Goal: Task Accomplishment & Management: Use online tool/utility

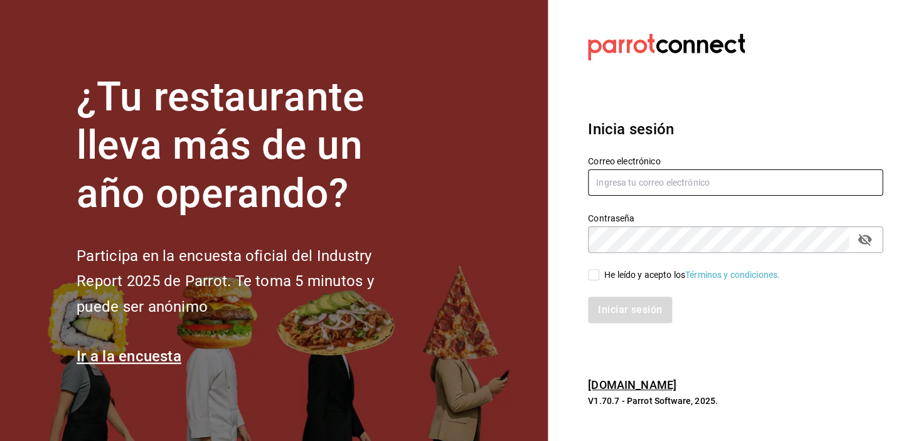
type input "[EMAIL_ADDRESS][DOMAIN_NAME]"
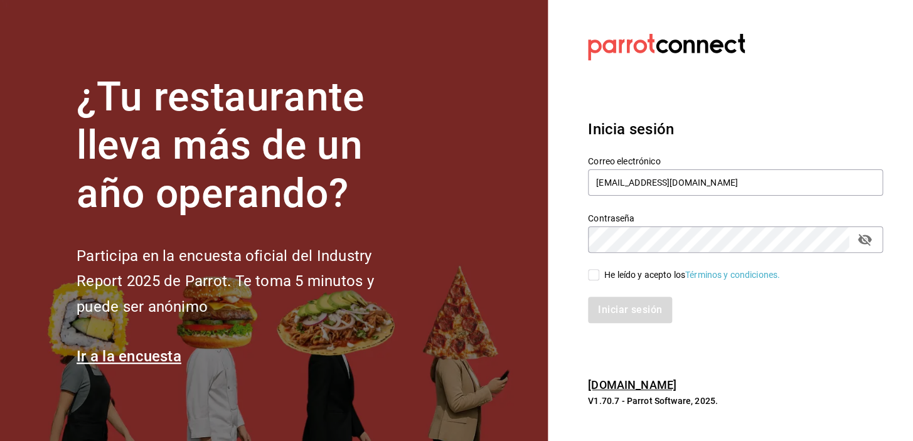
click at [596, 277] on input "He leído y acepto los Términos y condiciones." at bounding box center [593, 274] width 11 height 11
click at [593, 276] on input "He leído y acepto los Términos y condiciones." at bounding box center [593, 274] width 11 height 11
checkbox input "true"
click at [643, 316] on button "Iniciar sesión" at bounding box center [630, 310] width 85 height 26
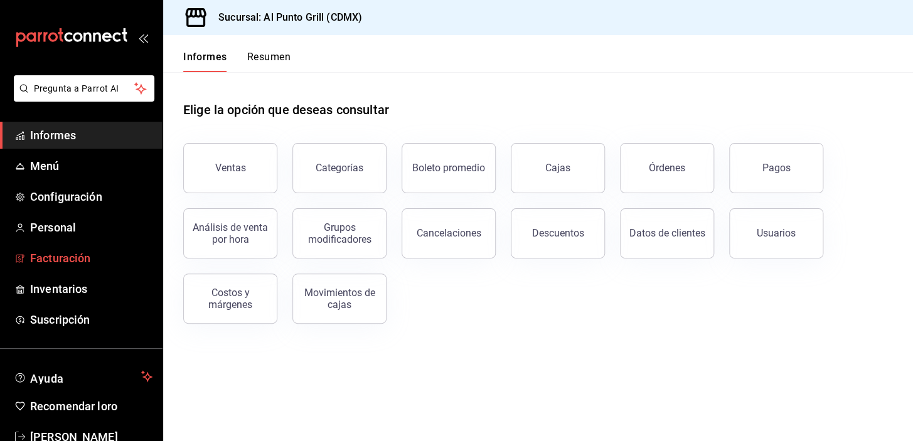
click at [51, 255] on font "Facturación" at bounding box center [60, 258] width 60 height 13
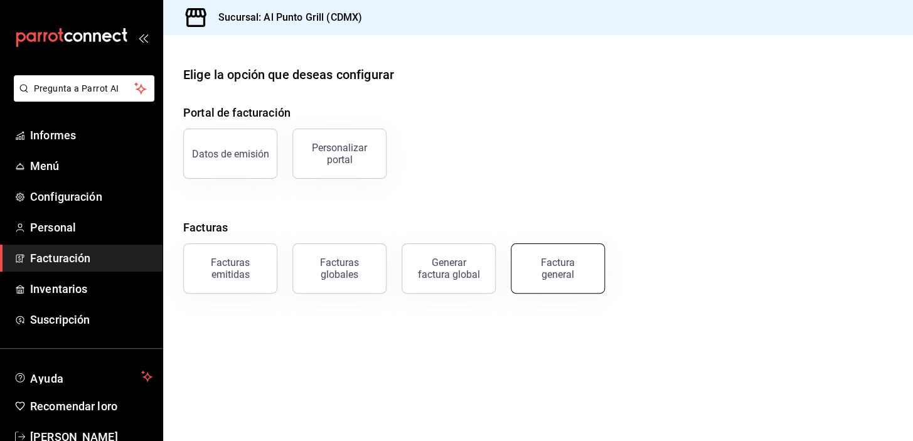
click at [539, 271] on div "Factura general" at bounding box center [558, 269] width 63 height 24
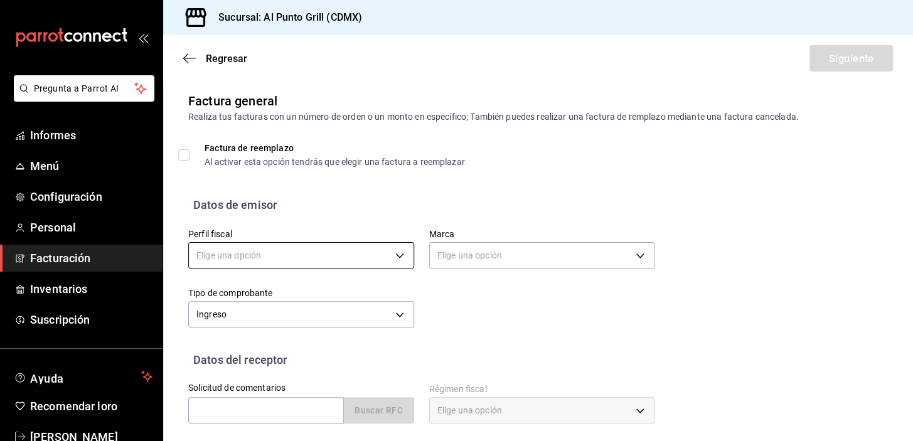
scroll to position [114, 0]
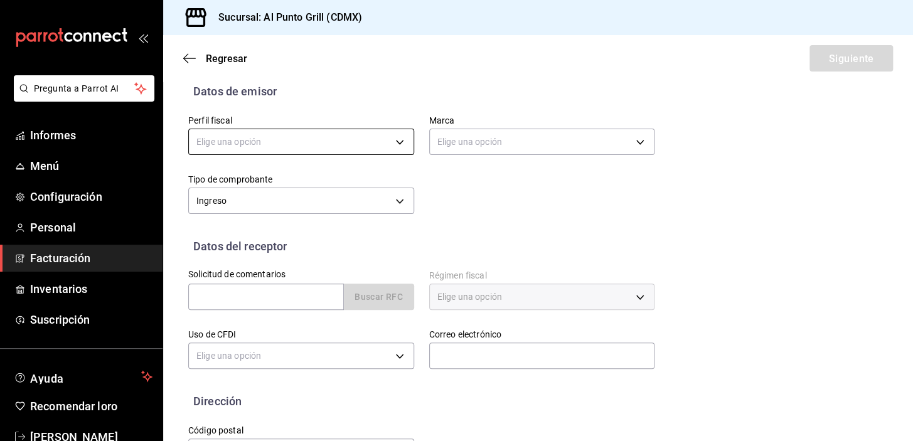
click at [246, 132] on body "Pregunta a Parrot AI Informes Menú Configuración Personal Facturación Inventari…" at bounding box center [456, 220] width 913 height 441
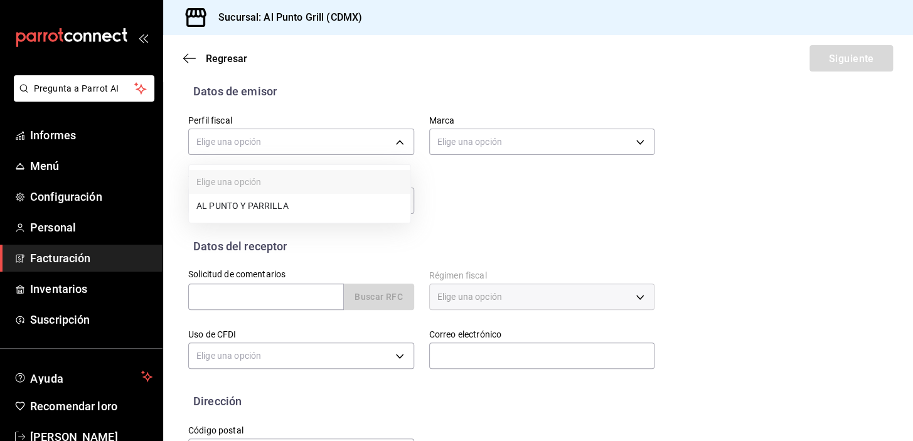
click at [226, 203] on font "AL PUNTO Y PARRILLA" at bounding box center [242, 206] width 92 height 10
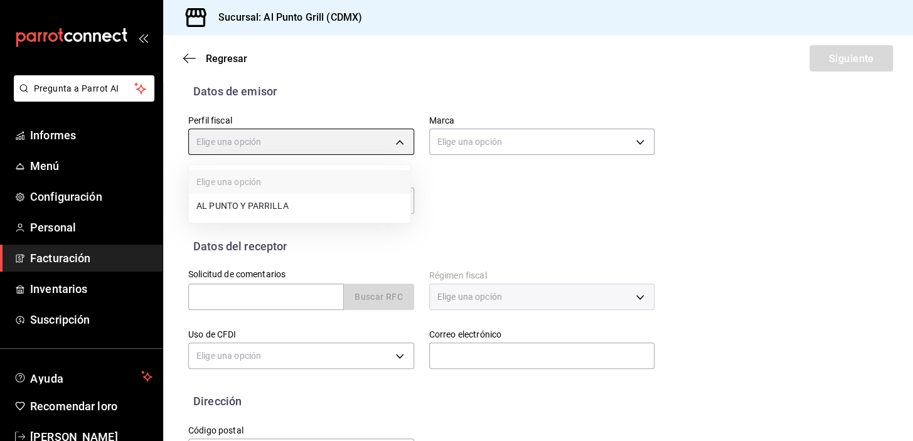
type input "711c2bc8-79b3-43e0-95de-ea7f23beadbf"
type input "359452a4-77df-4a2a-96d1-dbb27ae34e49"
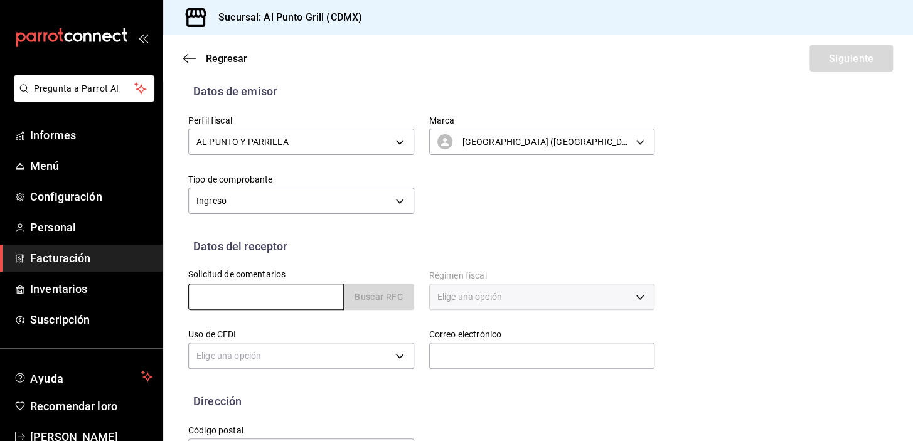
click at [243, 303] on input "text" at bounding box center [266, 297] width 156 height 26
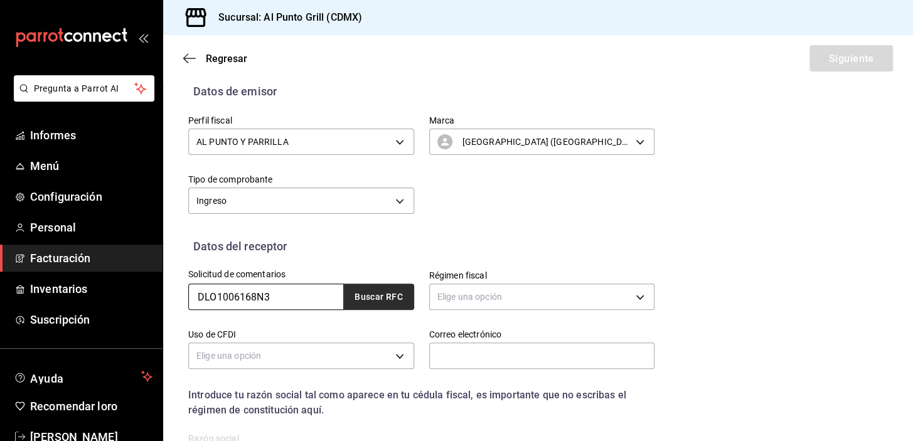
type input "DLO1006168N3"
click at [370, 289] on button "Buscar RFC" at bounding box center [379, 297] width 70 height 26
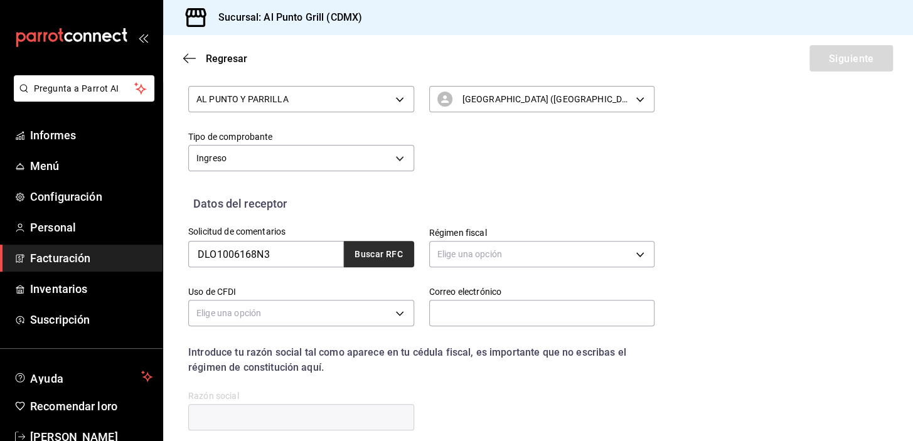
scroll to position [228, 0]
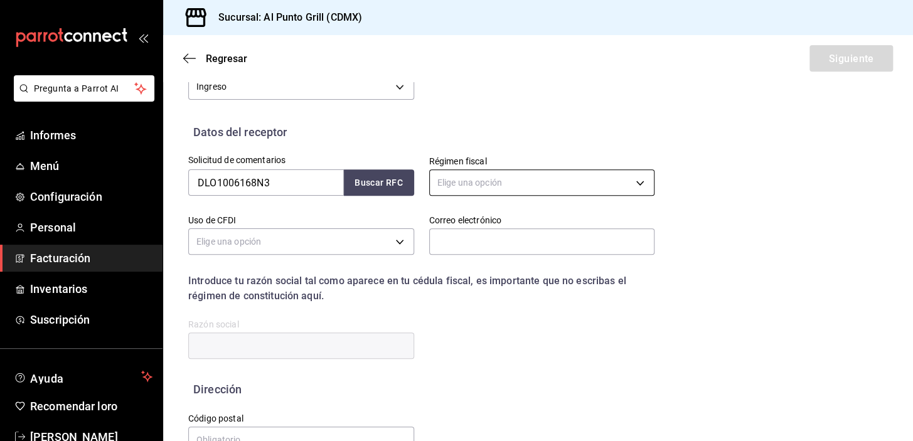
click at [461, 175] on body "Pregunta a Parrot AI Informes Menú Configuración Personal Facturación Inventari…" at bounding box center [456, 220] width 913 height 441
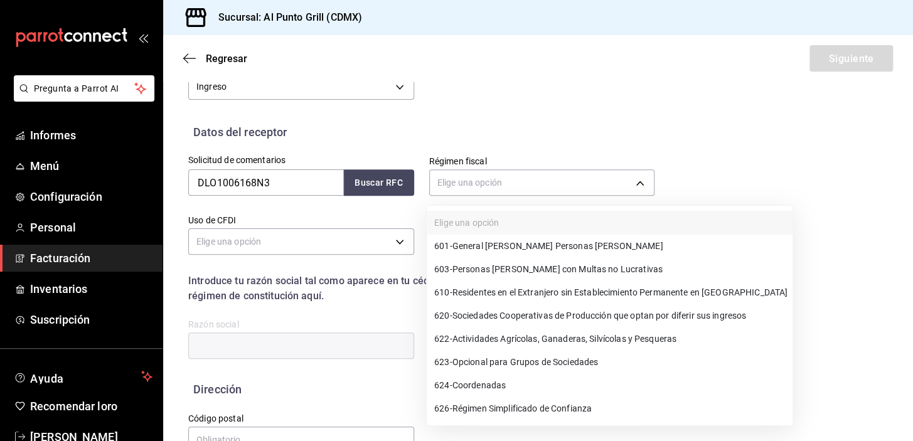
click at [486, 248] on font "General [PERSON_NAME] Personas [PERSON_NAME]" at bounding box center [557, 246] width 211 height 10
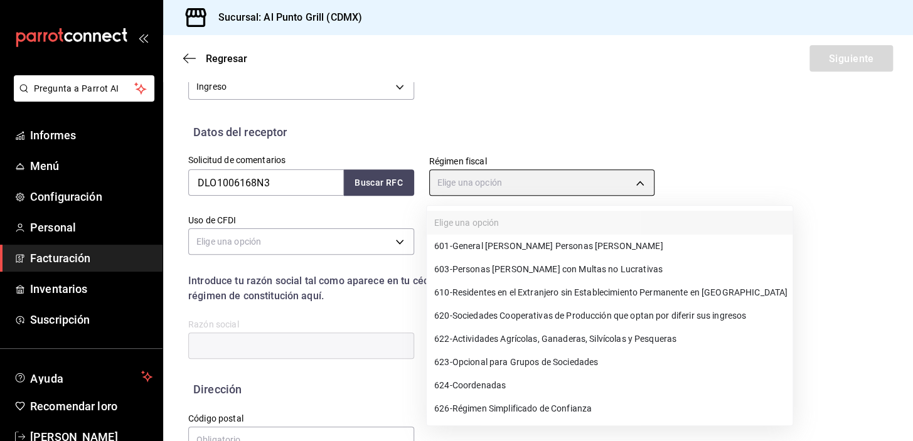
type input "601"
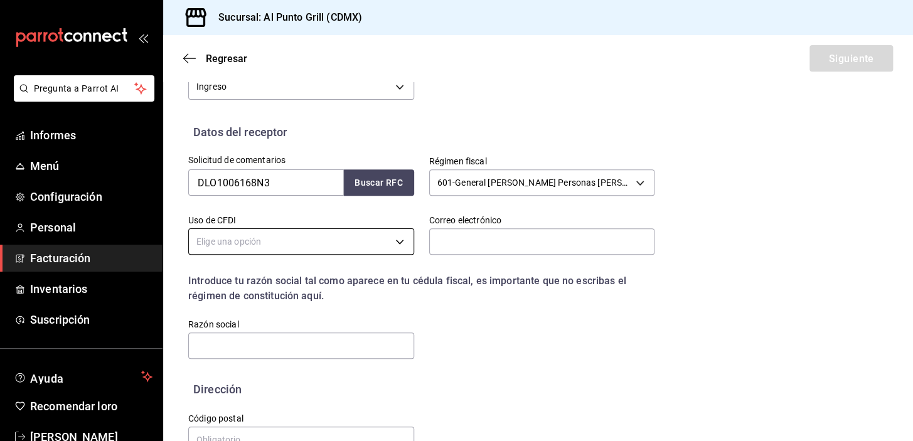
click at [226, 249] on body "Pregunta a Parrot AI Informes Menú Configuración Personal Facturación Inventari…" at bounding box center [456, 220] width 913 height 441
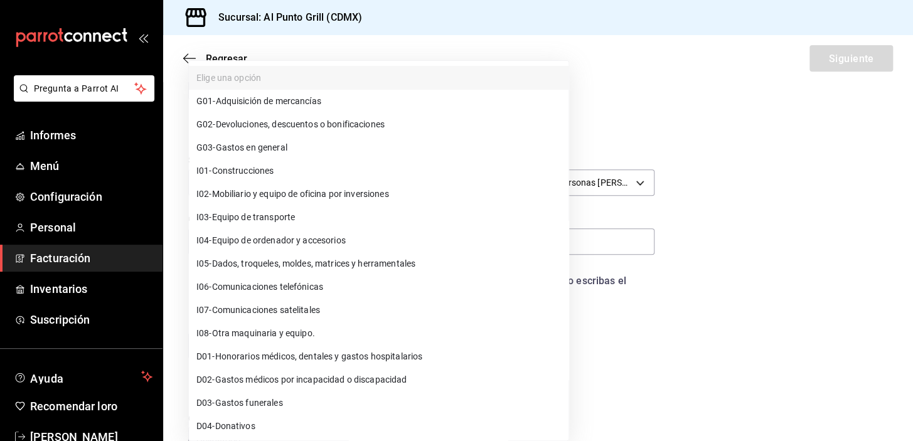
click at [238, 145] on font "Gastos en general" at bounding box center [252, 147] width 72 height 10
type input "G03"
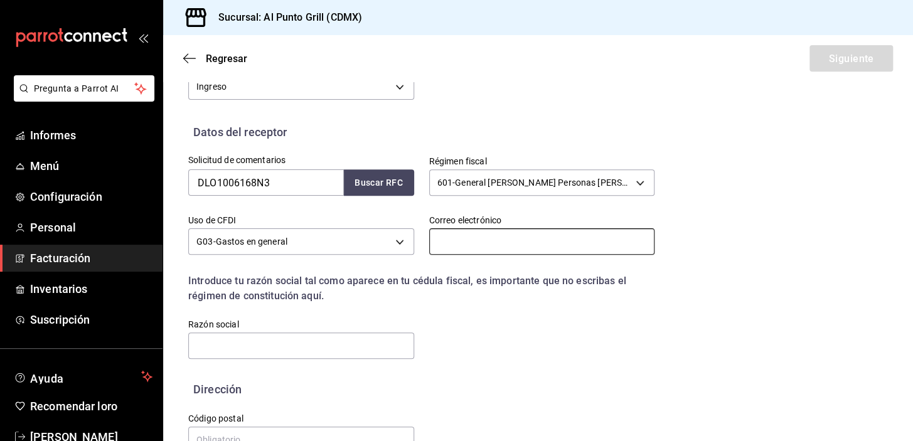
click at [439, 243] on input "text" at bounding box center [542, 241] width 226 height 26
type input "[EMAIL_ADDRESS][DOMAIN_NAME]"
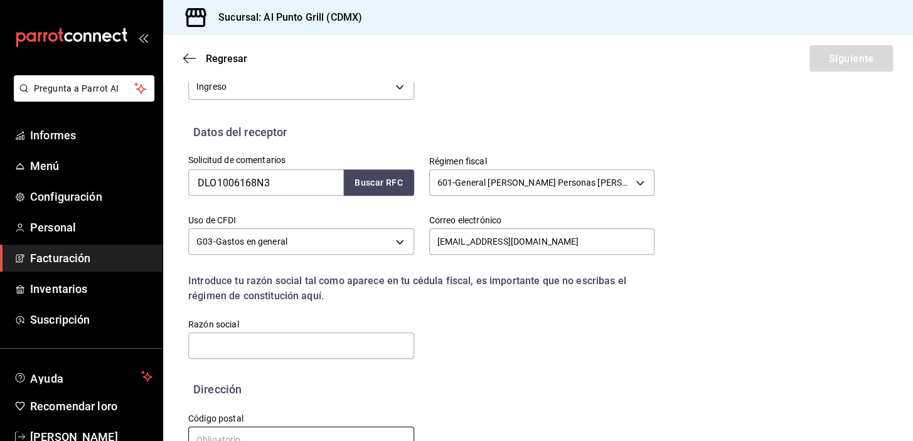
type input "54769"
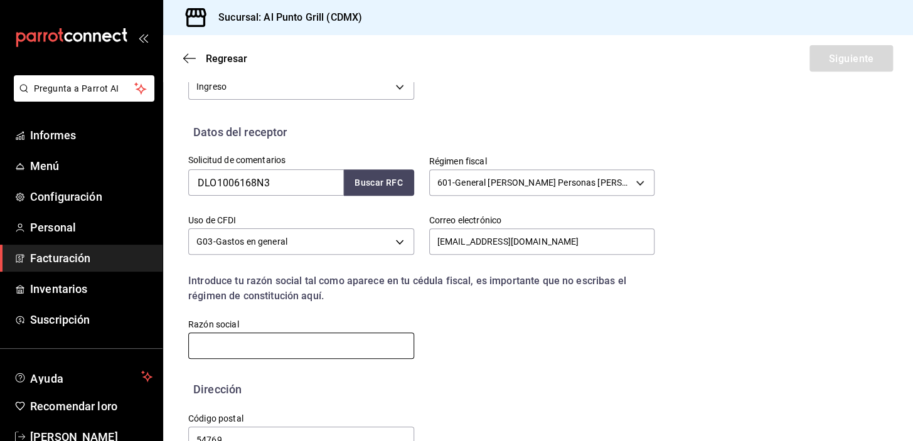
click at [269, 350] on input "text" at bounding box center [301, 346] width 226 height 26
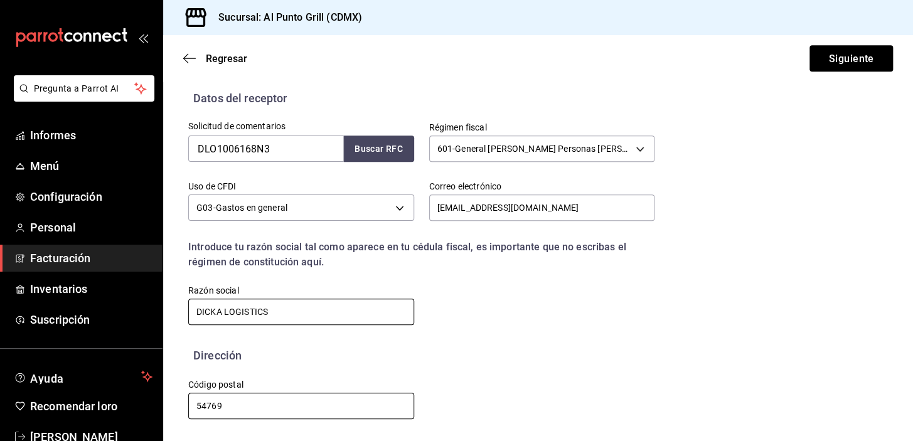
type input "DICKA LOGISTICS"
drag, startPoint x: 231, startPoint y: 405, endPoint x: 163, endPoint y: 410, distance: 68.6
click at [163, 410] on div "Pregunta a Parrot AI Informes Menú Configuración Personal Facturación Inventari…" at bounding box center [456, 220] width 913 height 441
type input "66267"
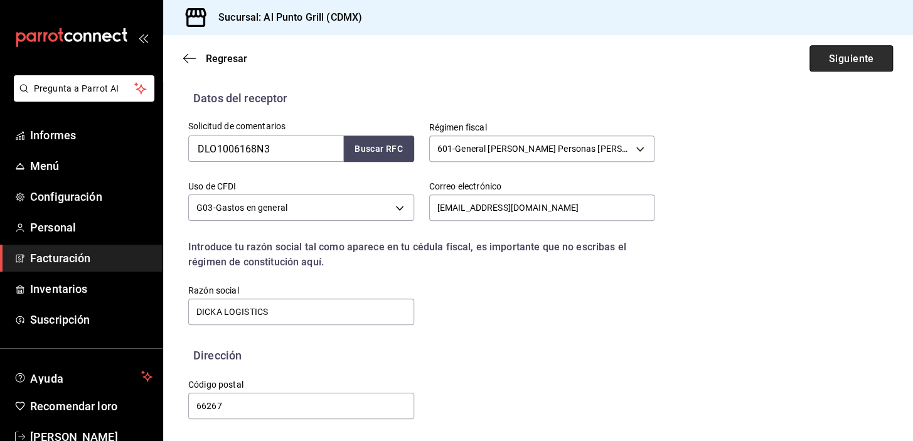
click at [833, 63] on font "Siguiente" at bounding box center [850, 58] width 45 height 12
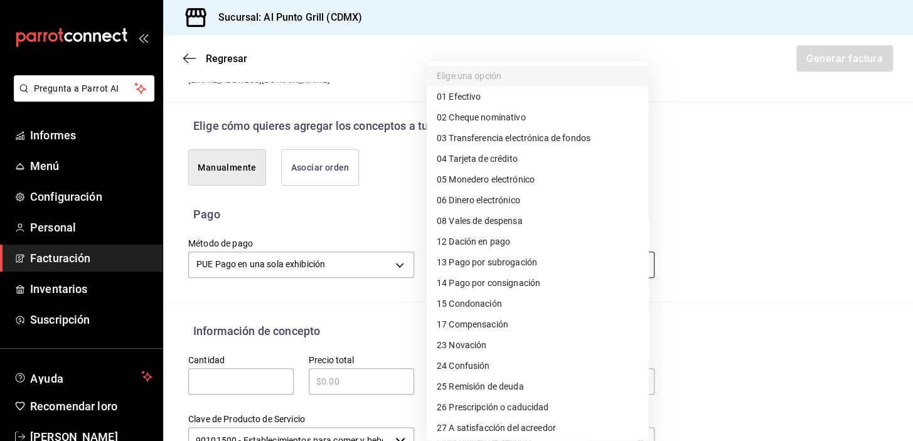
click at [439, 270] on body "Pregunta a Parrot AI Informes Menú Configuración Personal Facturación Inventari…" at bounding box center [456, 220] width 913 height 441
click at [490, 155] on font "Tarjeta de crédito" at bounding box center [483, 159] width 68 height 10
type input "04"
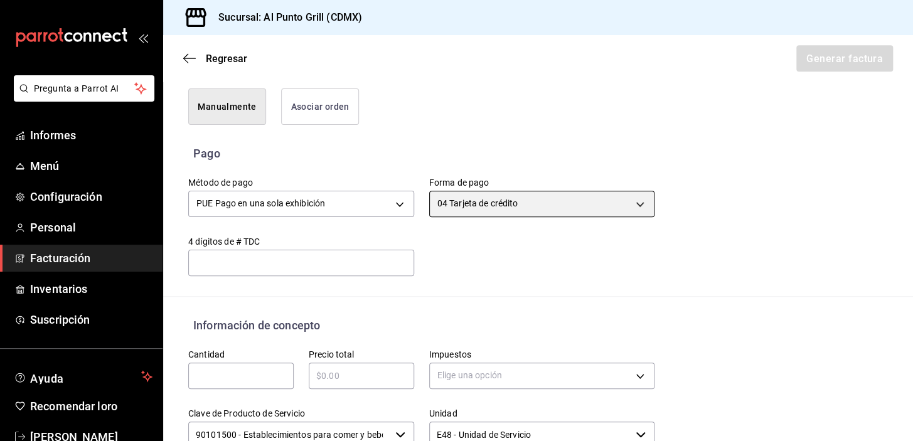
scroll to position [376, 0]
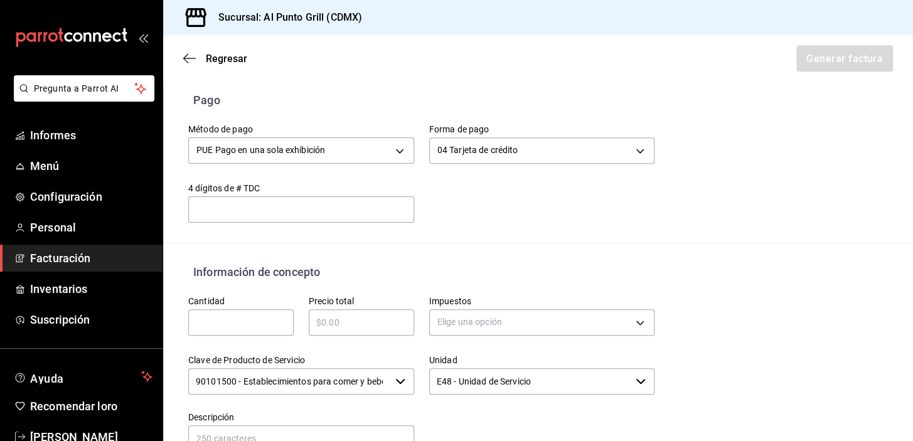
click at [252, 321] on input "text" at bounding box center [240, 322] width 105 height 15
type input "1"
click at [358, 319] on input "text" at bounding box center [361, 322] width 105 height 15
type input "$3908.00"
click at [511, 327] on body "Pregunta a Parrot AI Informes Menú Configuración Personal Facturación Inventari…" at bounding box center [456, 220] width 913 height 441
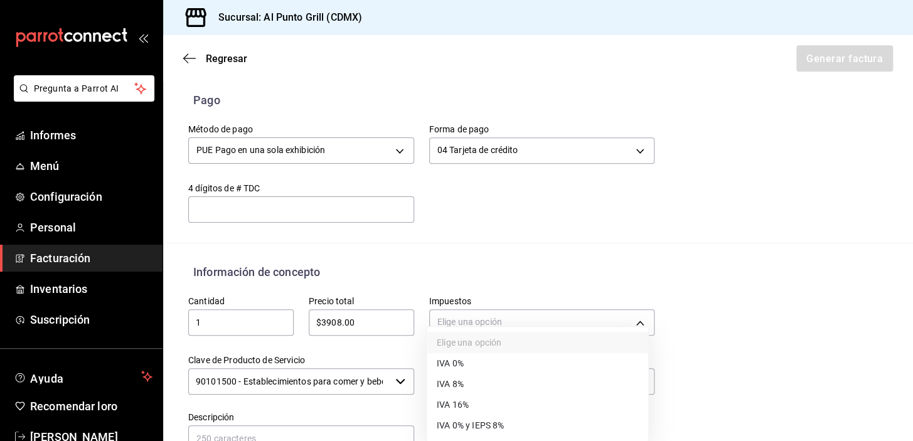
click at [459, 404] on font "IVA 16%" at bounding box center [453, 405] width 32 height 10
type input "IVA_16"
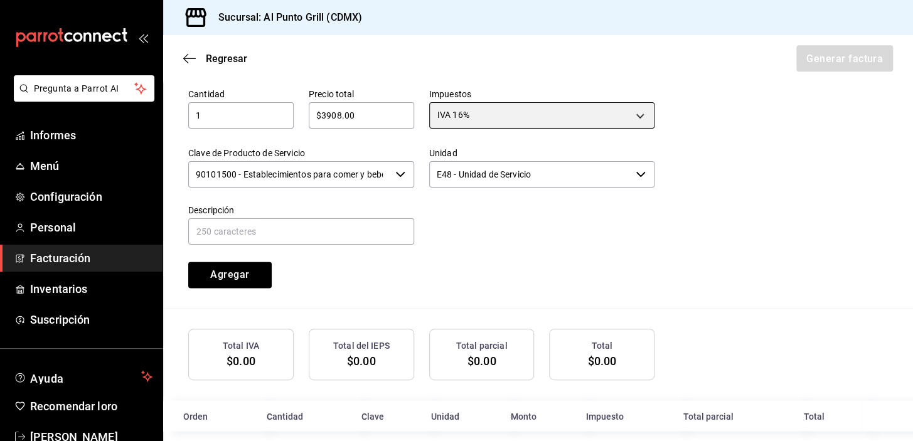
scroll to position [598, 0]
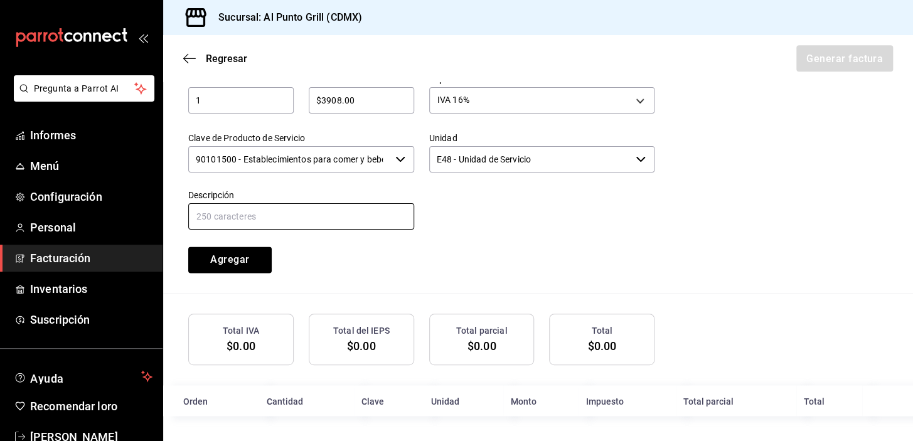
click at [265, 219] on input "text" at bounding box center [301, 216] width 226 height 26
type input "CONSUMO DE ALIMENTOS Y BEBIDAS"
click at [239, 255] on font "Agregar" at bounding box center [229, 260] width 39 height 12
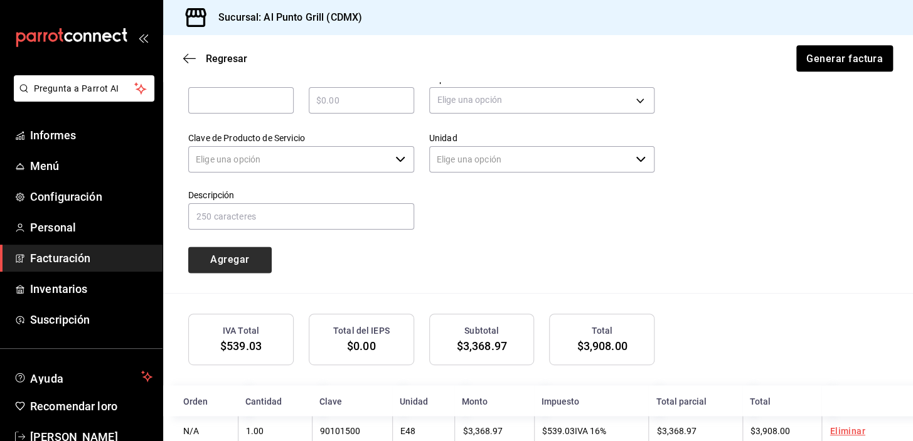
type input "90101500 - Establecimientos para comer y beber"
type input "E48 - Unidad de Servicio"
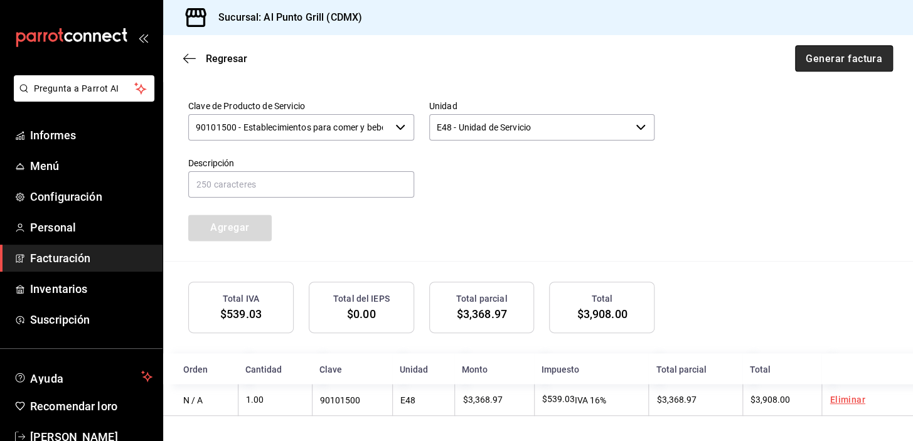
click at [843, 59] on font "Generar factura" at bounding box center [844, 58] width 77 height 12
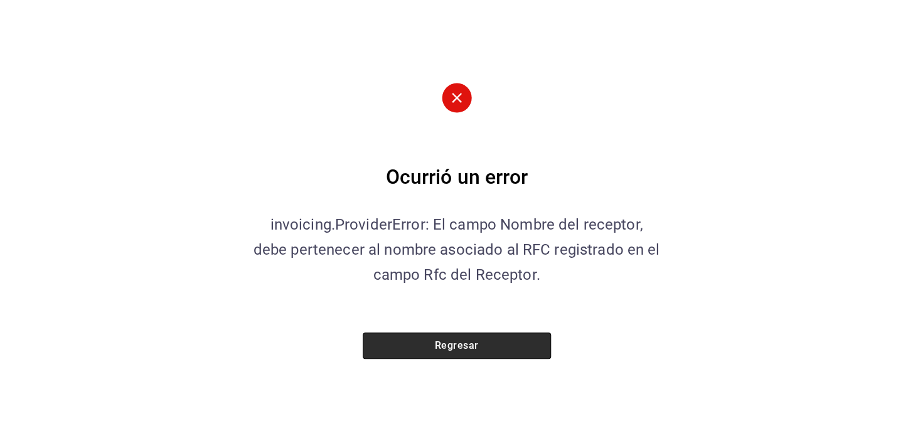
click at [432, 348] on button "Regresar" at bounding box center [457, 346] width 188 height 26
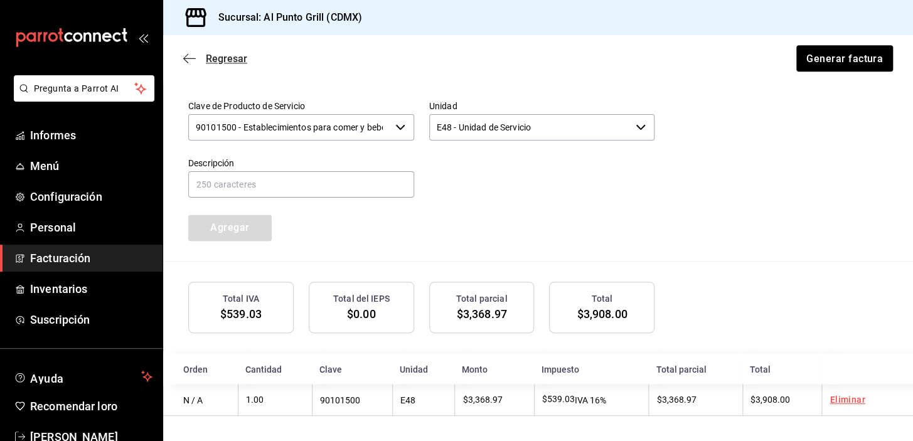
click at [187, 58] on icon "button" at bounding box center [189, 58] width 13 height 1
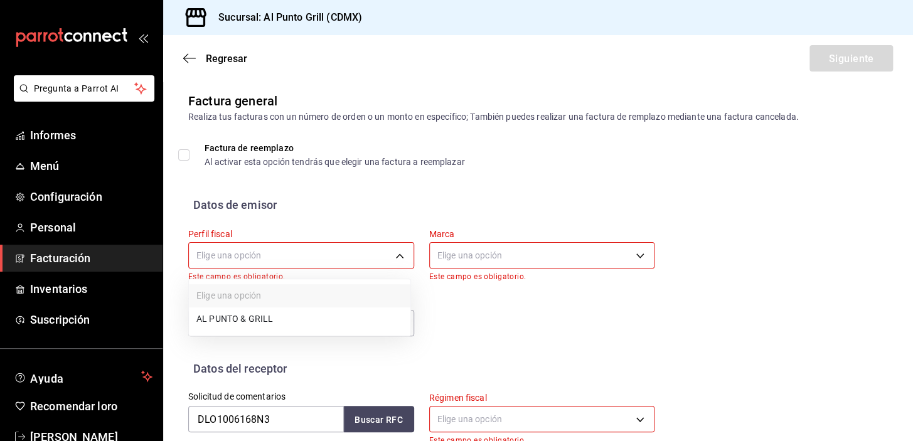
click at [334, 244] on body "Pregunta a Parrot AI Informes Menú Configuración Personal Facturación Inventari…" at bounding box center [456, 220] width 913 height 441
click at [228, 321] on font "AL PUNTO Y PARRILLA" at bounding box center [242, 320] width 92 height 10
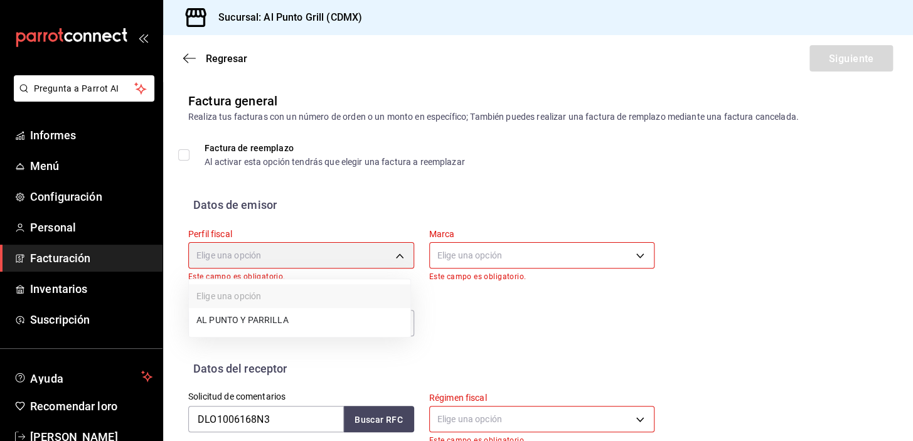
type input "711c2bc8-79b3-43e0-95de-ea7f23beadbf"
type input "359452a4-77df-4a2a-96d1-dbb27ae34e49"
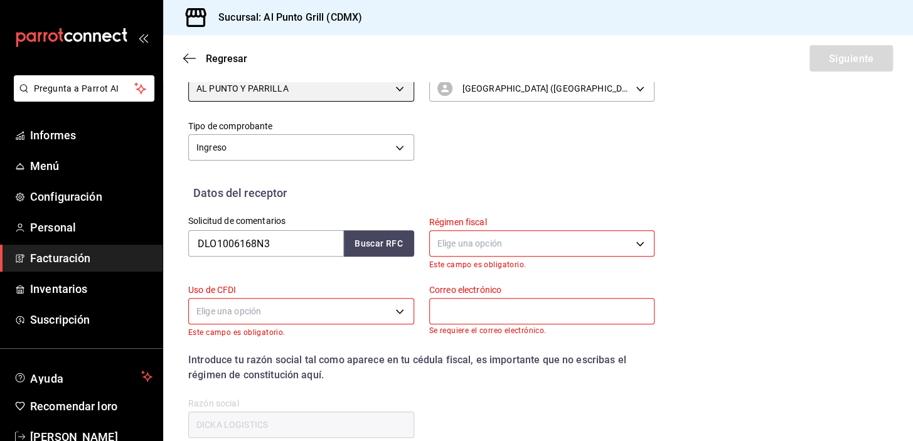
scroll to position [171, 0]
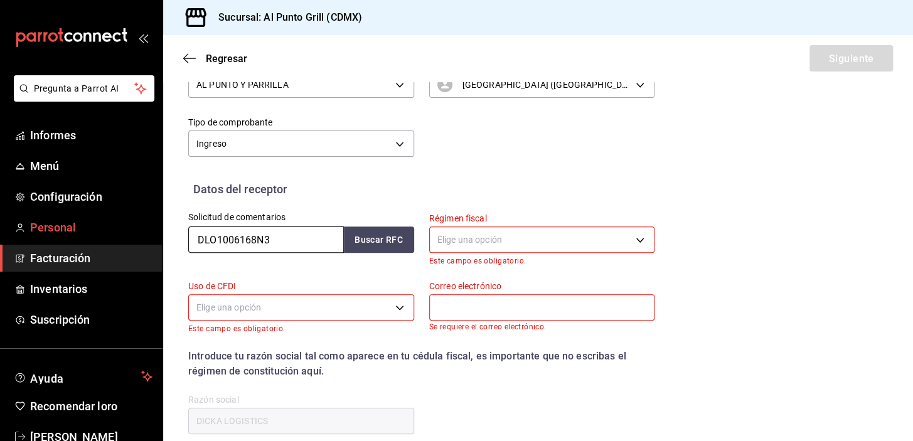
drag, startPoint x: 276, startPoint y: 239, endPoint x: 141, endPoint y: 238, distance: 134.9
click at [142, 243] on div "Pregunta a Parrot AI Informes Menú Configuración Personal Facturación Inventari…" at bounding box center [456, 220] width 913 height 441
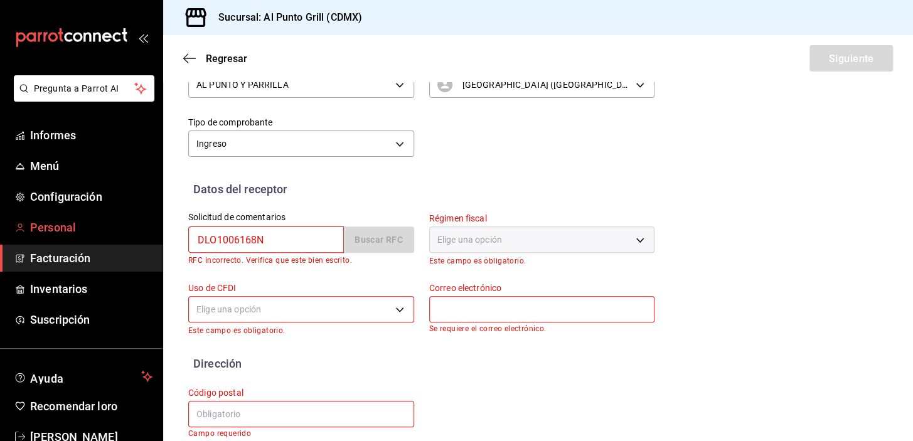
type input "DLO1006168N3"
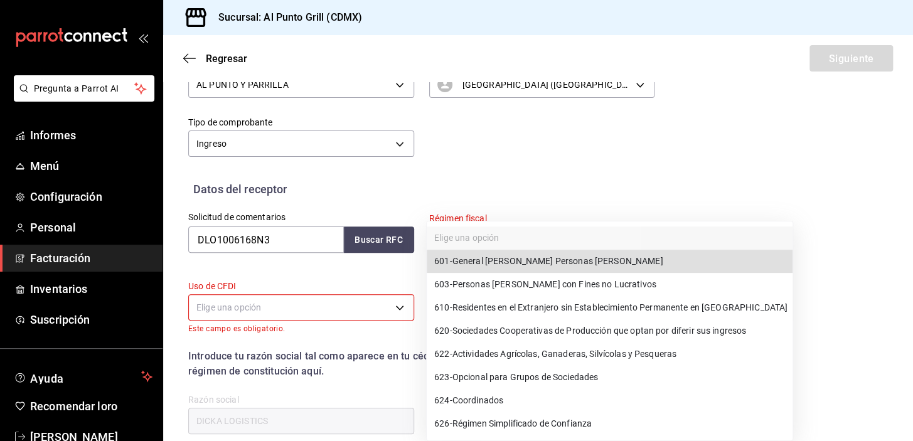
click at [476, 237] on body "Pregunta a Parrot AI Informes Menú Configuración Personal Facturación Inventari…" at bounding box center [456, 220] width 913 height 441
click at [475, 261] on font "General [PERSON_NAME] Personas [PERSON_NAME]" at bounding box center [557, 262] width 211 height 10
type input "601"
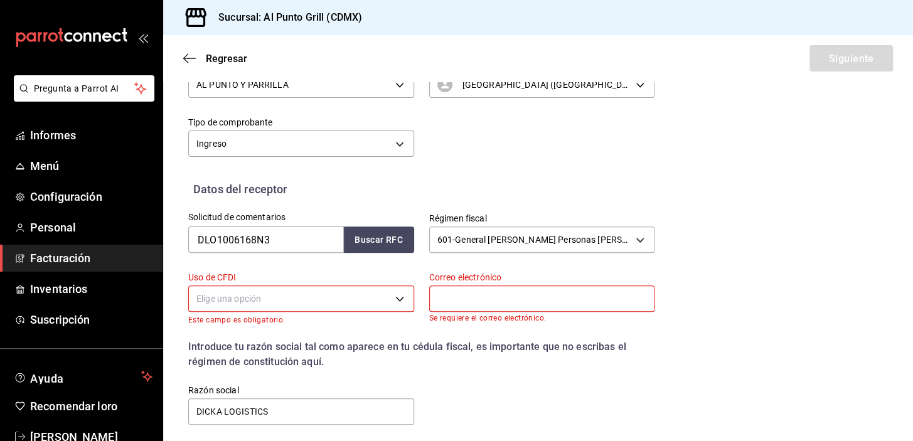
click at [235, 296] on body "Pregunta a Parrot AI Informes Menú Configuración Personal Facturación Inventari…" at bounding box center [456, 220] width 913 height 441
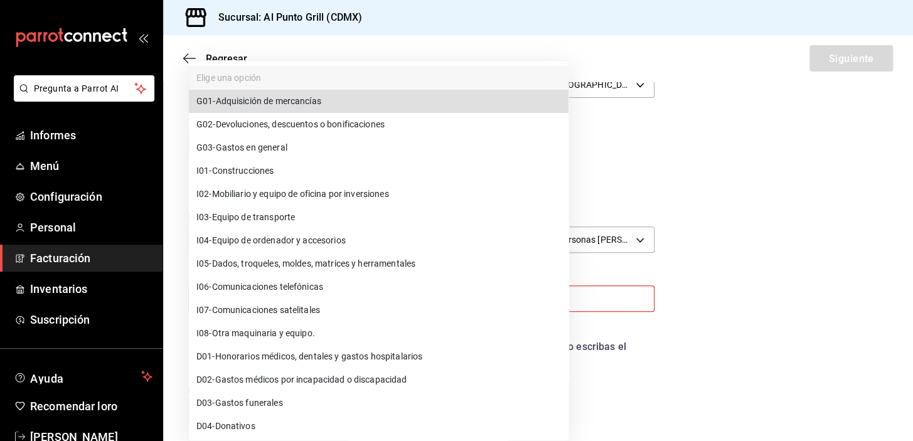
click at [257, 98] on font "Adquisición de mercancías" at bounding box center [268, 101] width 105 height 10
type input "G01"
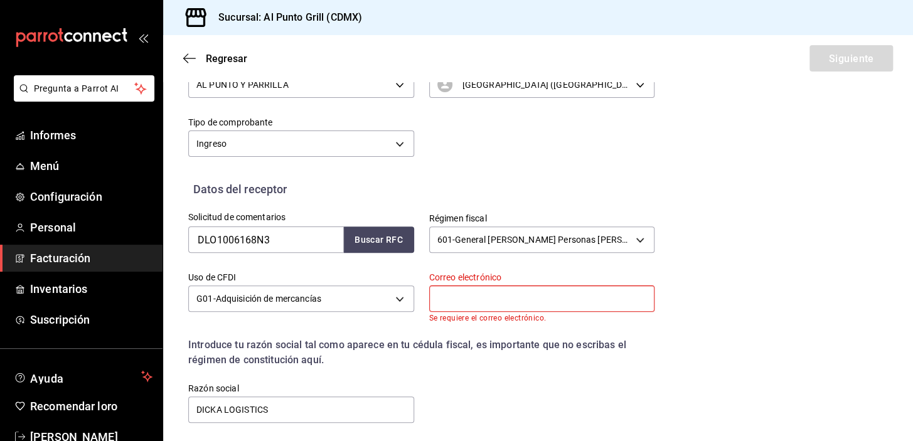
click at [496, 308] on input "text" at bounding box center [542, 299] width 226 height 26
type input "[EMAIL_ADDRESS][DOMAIN_NAME]"
type input "54769"
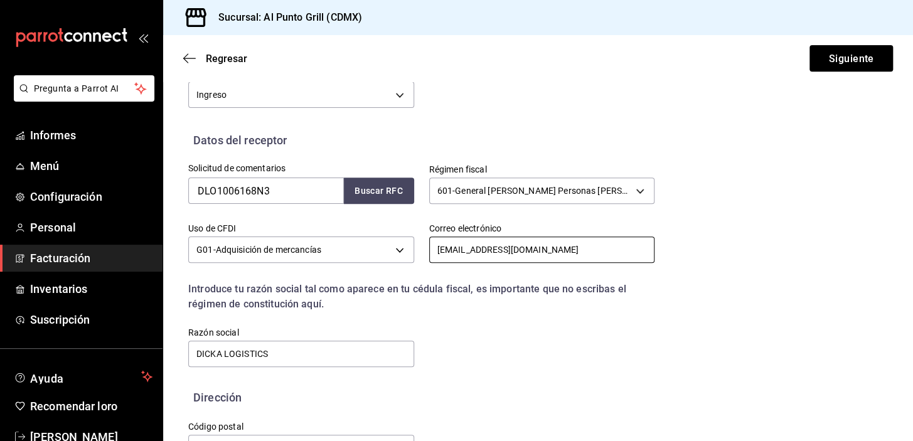
scroll to position [262, 0]
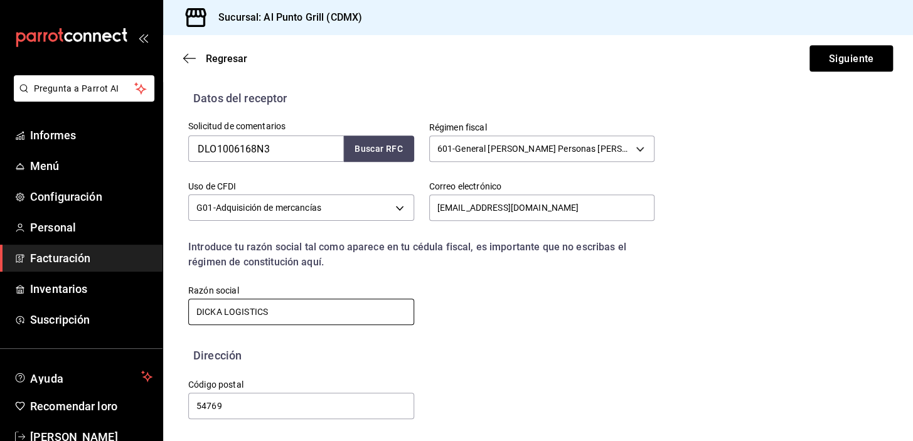
drag, startPoint x: 276, startPoint y: 313, endPoint x: 161, endPoint y: 323, distance: 115.9
click at [161, 323] on div "Pregunta a Parrot AI Informes Menú Configuración Personal Facturación Inventari…" at bounding box center [456, 220] width 913 height 441
type input "DICKA LOGISTICS"
drag, startPoint x: 201, startPoint y: 407, endPoint x: 185, endPoint y: 408, distance: 16.4
click at [185, 408] on div "Código postal 54769" at bounding box center [293, 392] width 241 height 57
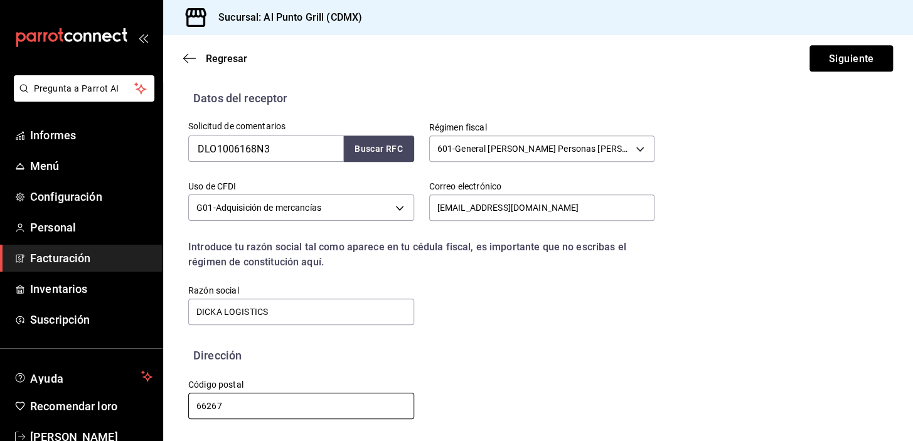
type input "66267"
click at [727, 323] on div "Solicitud de comentarios DLO1006168N3 Buscar RFC Régimen fiscal 601 - General […" at bounding box center [538, 227] width 700 height 240
click at [853, 58] on font "Siguiente" at bounding box center [850, 58] width 45 height 12
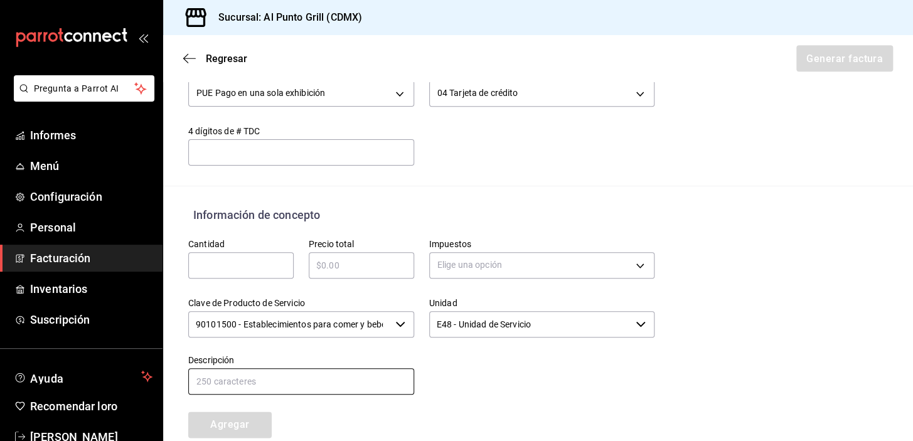
scroll to position [547, 0]
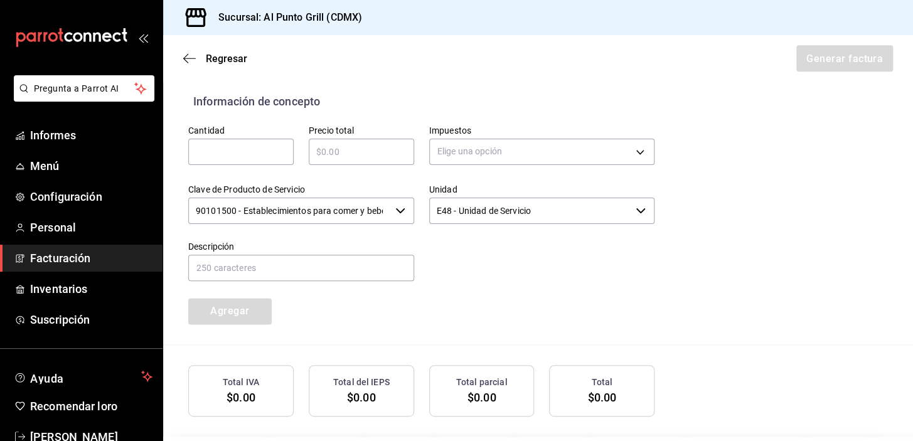
click at [255, 153] on input "text" at bounding box center [240, 151] width 105 height 15
type input "1"
click at [370, 154] on input "text" at bounding box center [361, 151] width 105 height 15
type input "$3908.00"
click at [461, 153] on body "Pregunta a Parrot AI Informes Menú Configuración Personal Facturación Inventari…" at bounding box center [456, 220] width 913 height 441
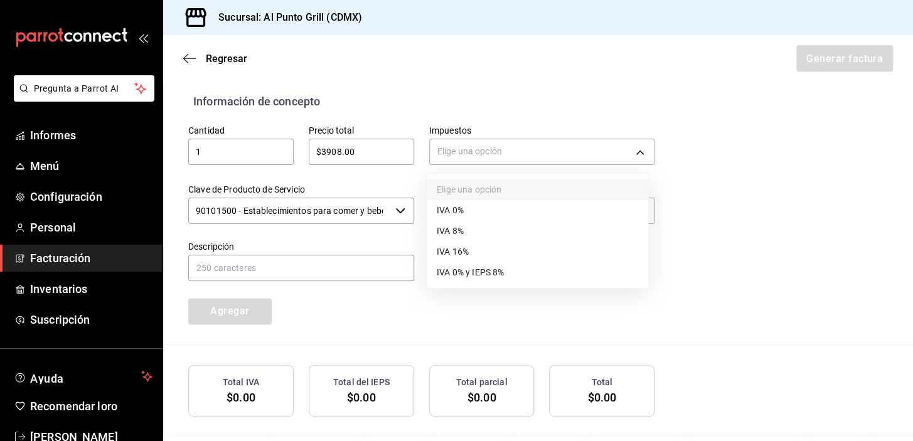
click at [461, 249] on font "IVA 16%" at bounding box center [453, 252] width 32 height 10
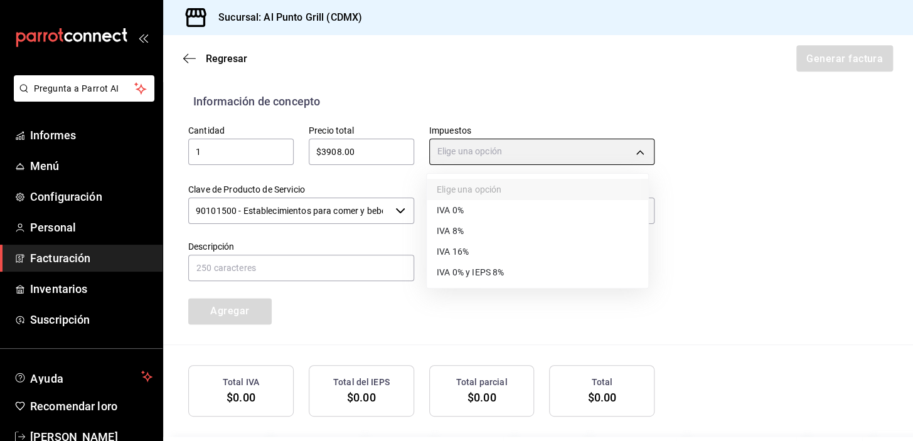
type input "IVA_16"
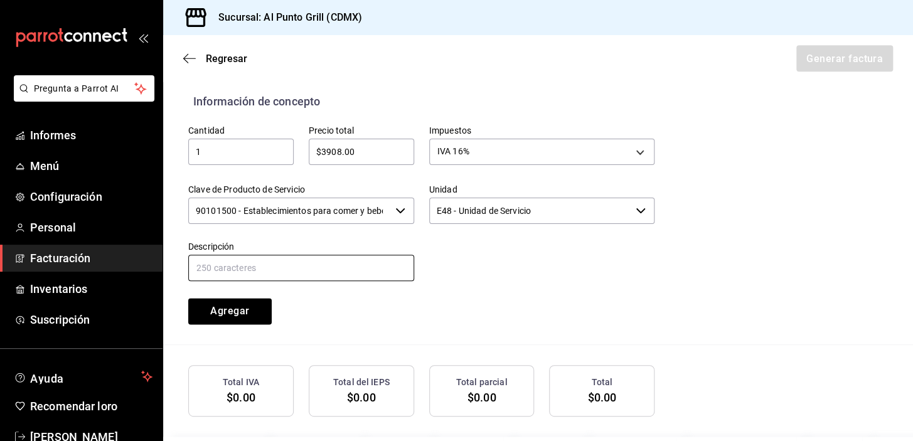
click at [315, 272] on input "text" at bounding box center [301, 268] width 226 height 26
type input "CONSUMO DE ALIMENTOS Y BEBIDAS"
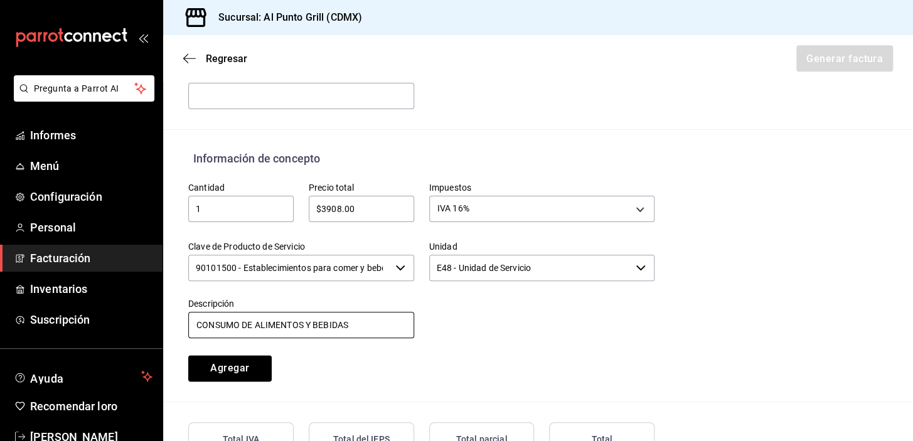
scroll to position [598, 0]
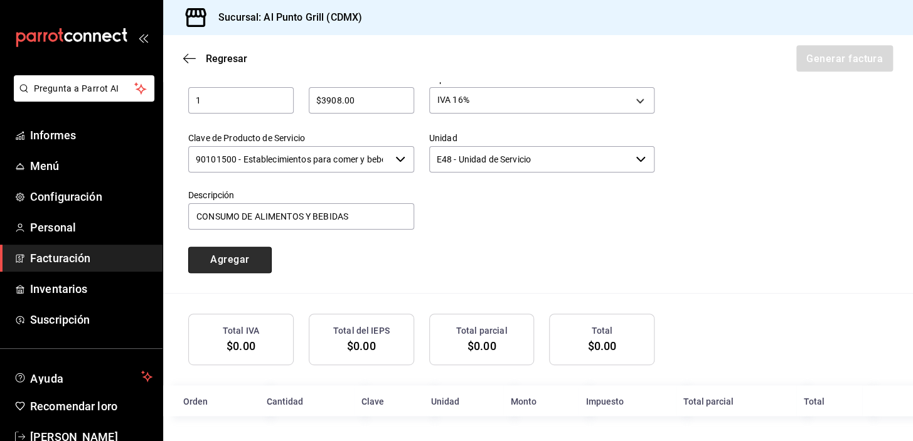
click at [241, 264] on button "Agregar" at bounding box center [229, 260] width 83 height 26
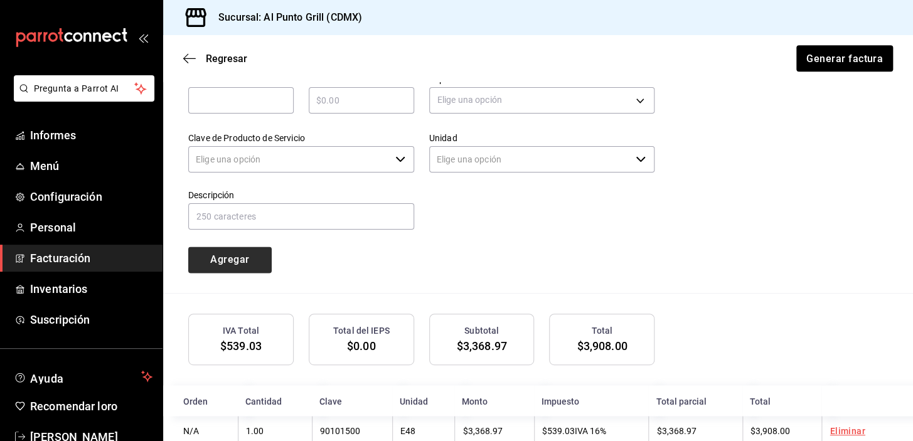
type input "90101500 - Establecimientos para comer y beber"
type input "E48 - Unidad de Servicio"
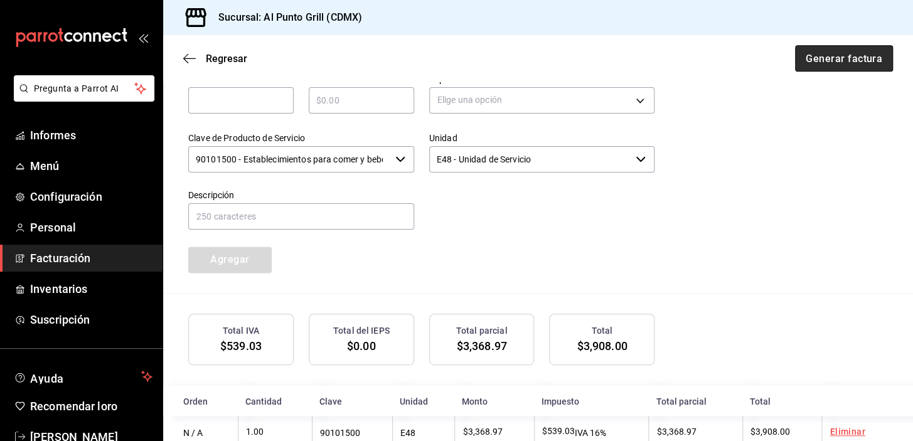
click at [850, 55] on font "Generar factura" at bounding box center [844, 58] width 77 height 12
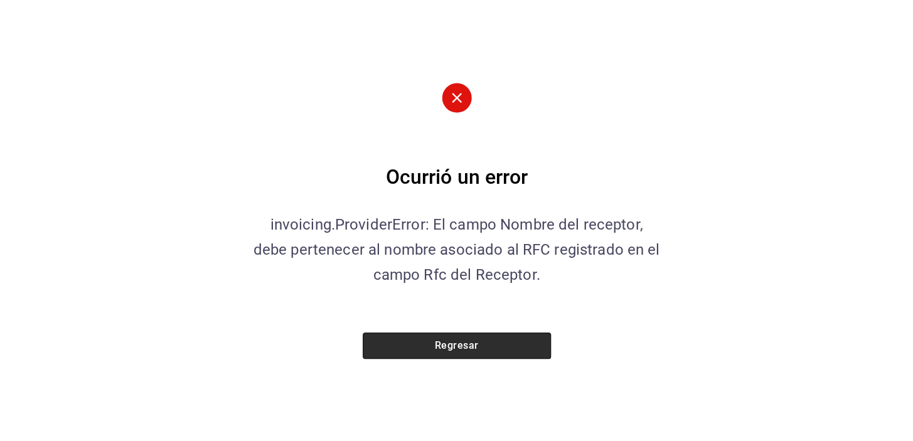
click at [471, 336] on button "Regresar" at bounding box center [457, 346] width 188 height 26
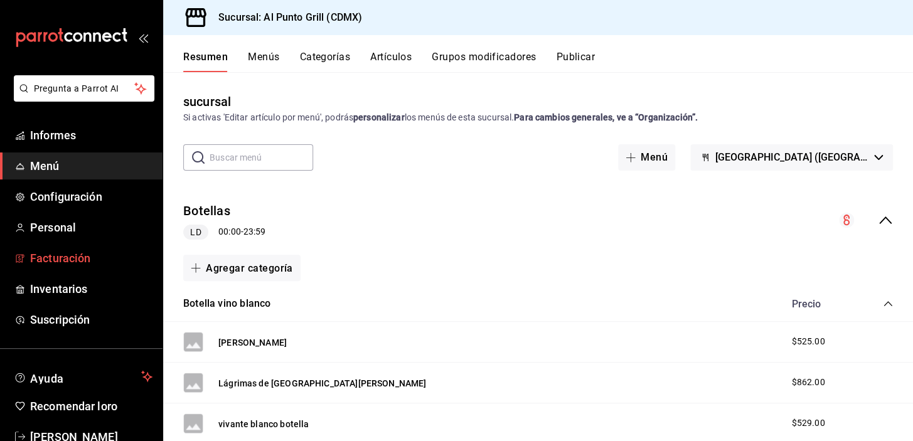
click at [68, 259] on font "Facturación" at bounding box center [60, 258] width 60 height 13
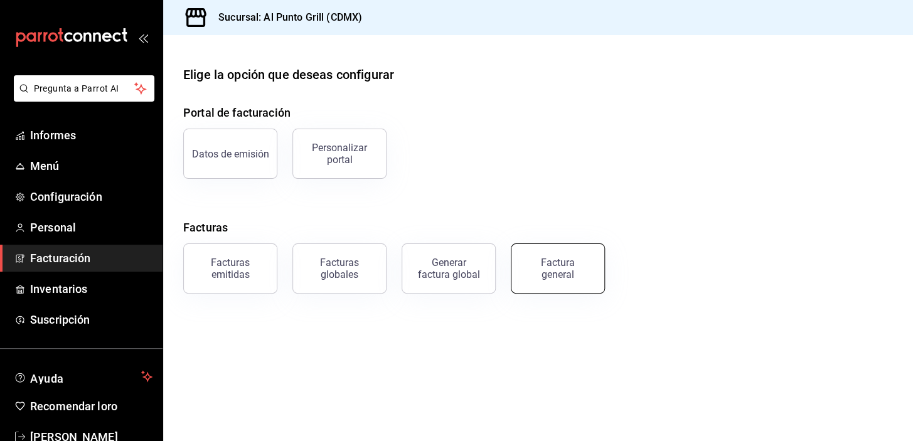
click at [554, 265] on font "Factura general" at bounding box center [558, 269] width 34 height 24
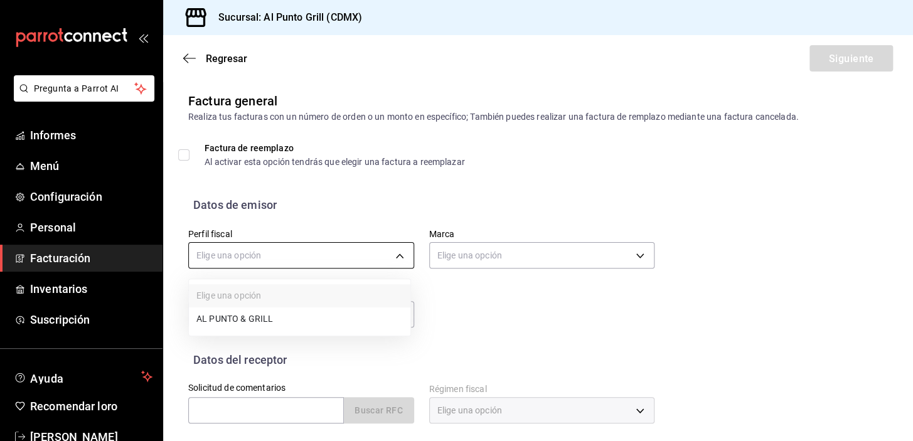
click at [399, 252] on body "Pregunta a Parrot AI Informes Menú Configuración Personal Facturación Inventari…" at bounding box center [456, 220] width 913 height 441
click at [228, 318] on font "AL PUNTO Y PARRILLA" at bounding box center [242, 320] width 92 height 10
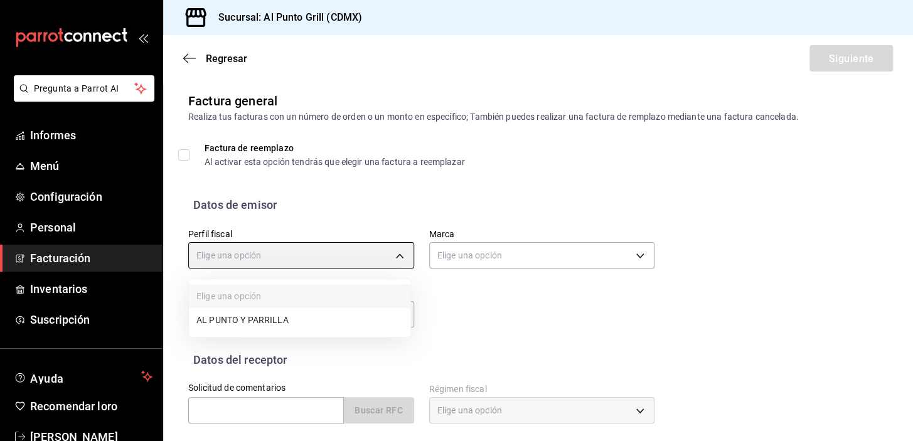
type input "711c2bc8-79b3-43e0-95de-ea7f23beadbf"
type input "359452a4-77df-4a2a-96d1-dbb27ae34e49"
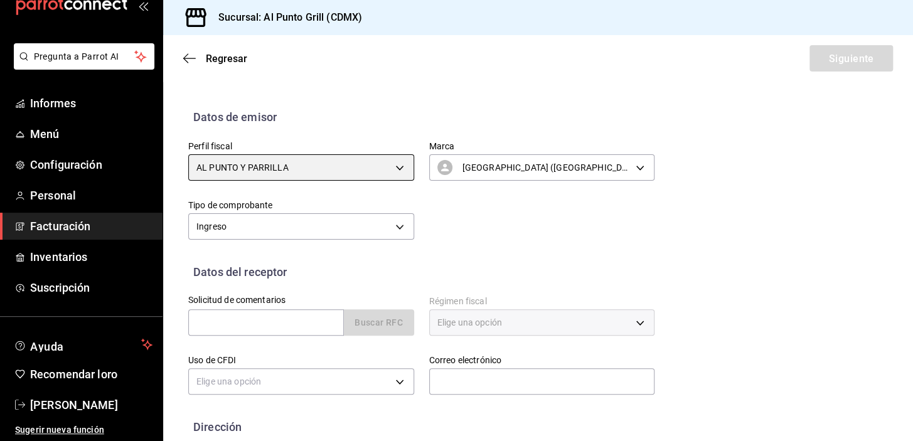
scroll to position [159, 0]
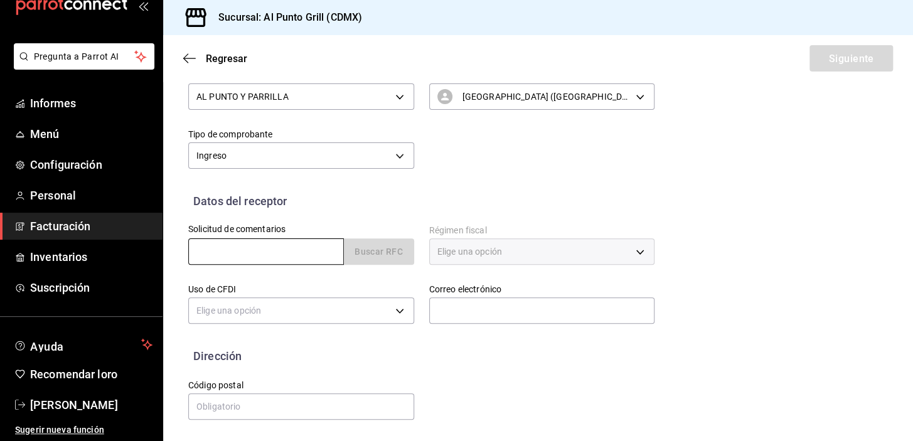
click at [303, 253] on input "text" at bounding box center [266, 251] width 156 height 26
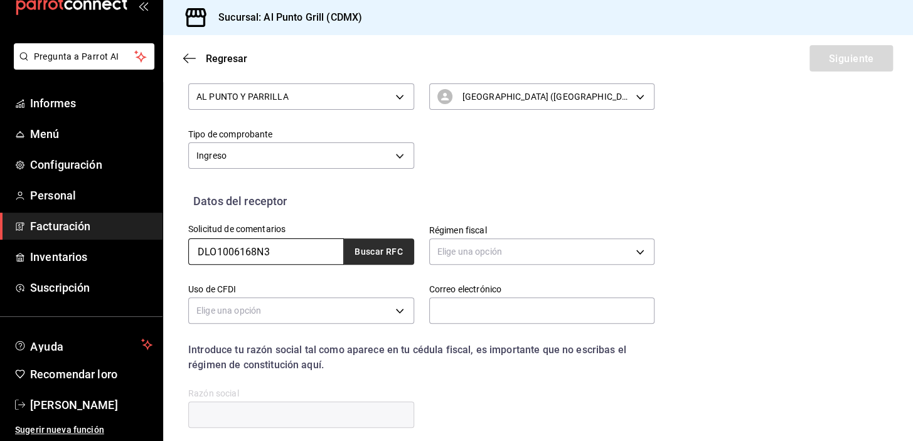
type input "DLO1006168N3"
click at [390, 250] on font "Buscar RFC" at bounding box center [379, 252] width 48 height 10
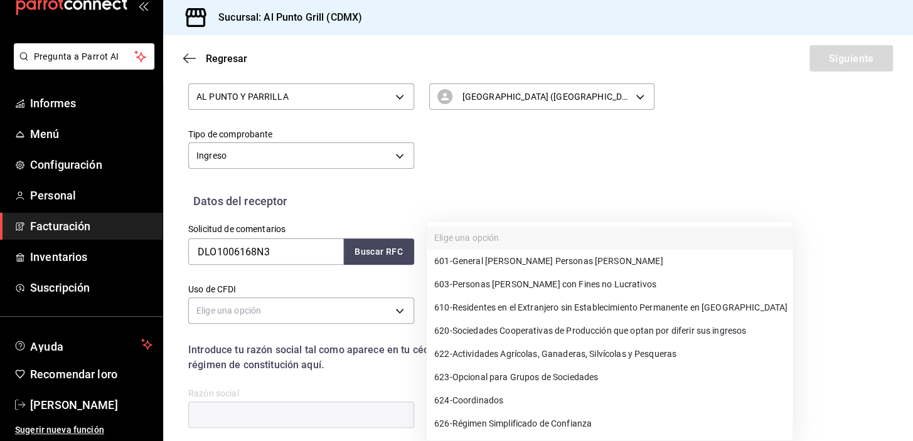
click at [468, 250] on body "Pregunta a Parrot AI Informes Menú Configuración Personal Facturación Inventari…" at bounding box center [456, 220] width 913 height 441
click at [471, 260] on font "General de Ley Personas Morales" at bounding box center [557, 262] width 211 height 10
type input "601"
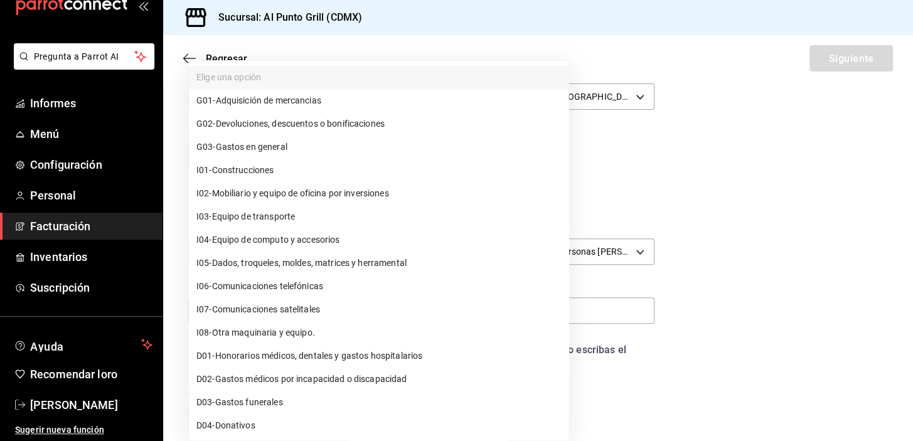
click at [288, 317] on body "Pregunta a Parrot AI Informes Menú Configuración Personal Facturación Inventari…" at bounding box center [456, 220] width 913 height 441
click at [232, 144] on font "Gastos en general" at bounding box center [252, 147] width 72 height 10
type input "G03"
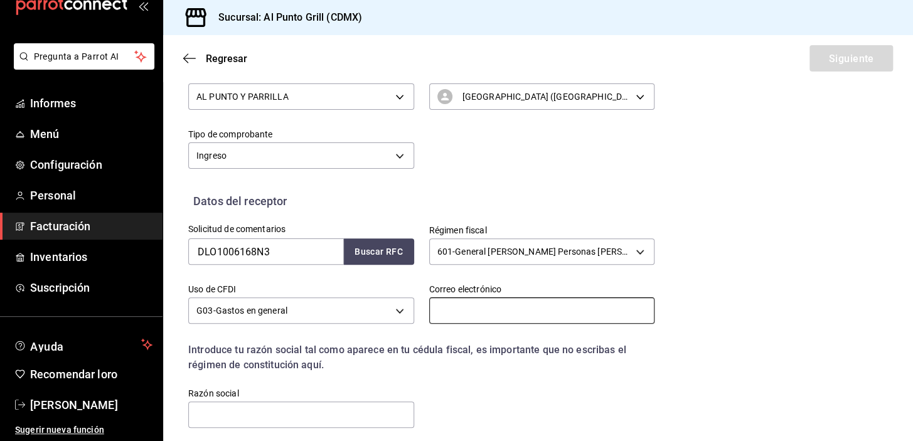
click at [496, 316] on input "text" at bounding box center [542, 310] width 226 height 26
type input "[EMAIL_ADDRESS][DOMAIN_NAME]"
type input "54769"
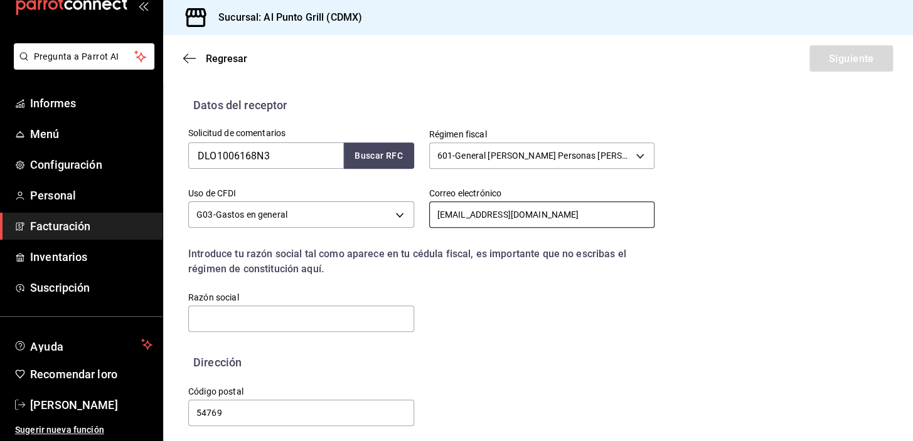
scroll to position [262, 0]
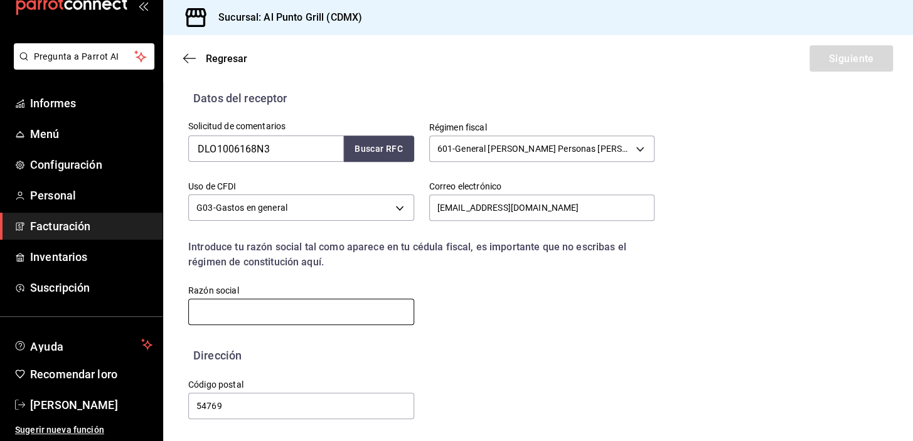
click at [203, 309] on input "text" at bounding box center [301, 312] width 226 height 26
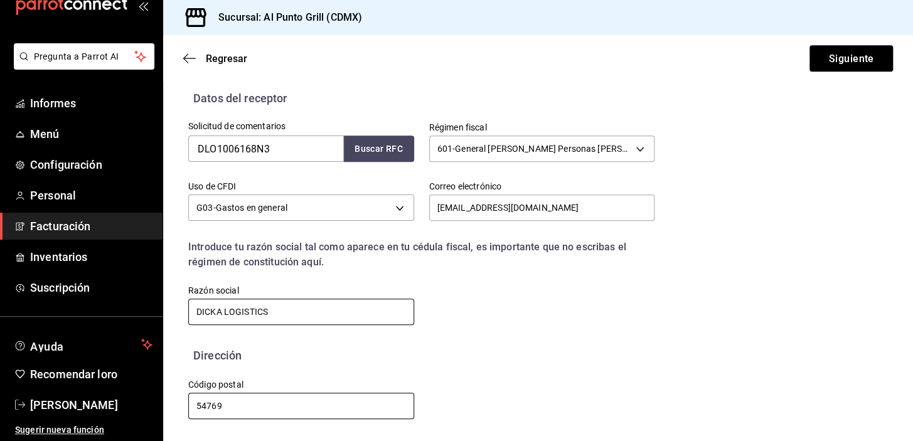
type input "DICKA LOGISTICS"
drag, startPoint x: 226, startPoint y: 401, endPoint x: 181, endPoint y: 413, distance: 46.7
click at [181, 413] on div "Código postal 54769" at bounding box center [293, 392] width 241 height 57
type input "66867"
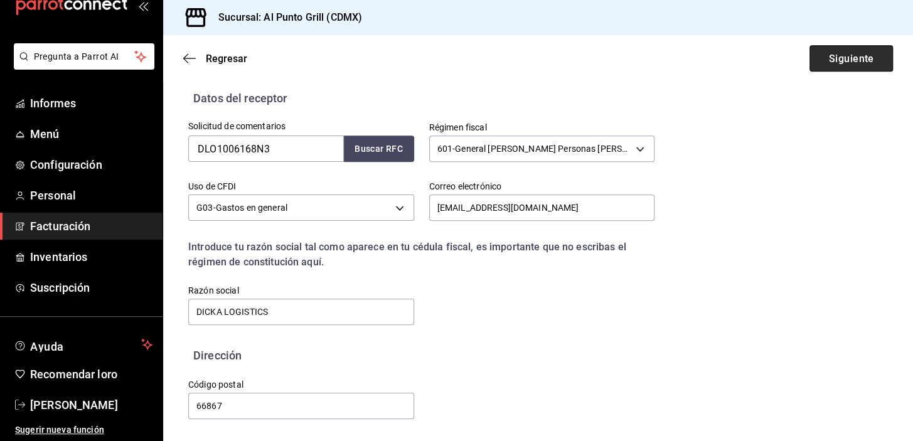
click at [839, 56] on font "Siguiente" at bounding box center [850, 58] width 45 height 12
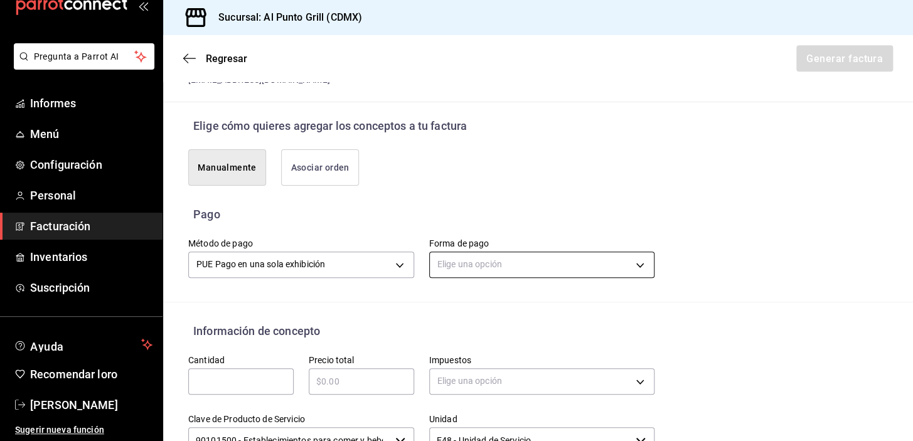
click at [528, 262] on body "Pregunta a Parrot AI Informes Menú Configuración Personal Facturación Inventari…" at bounding box center [456, 220] width 913 height 441
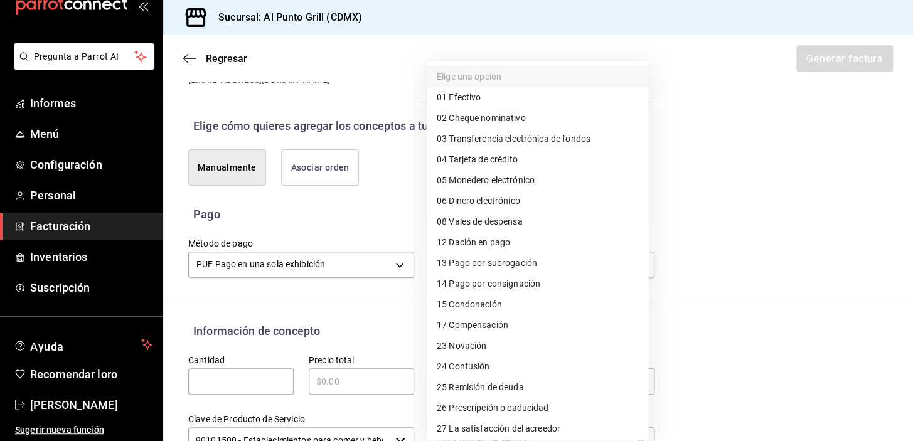
click at [493, 156] on font "Tarjeta de crédito" at bounding box center [483, 159] width 68 height 10
type input "04"
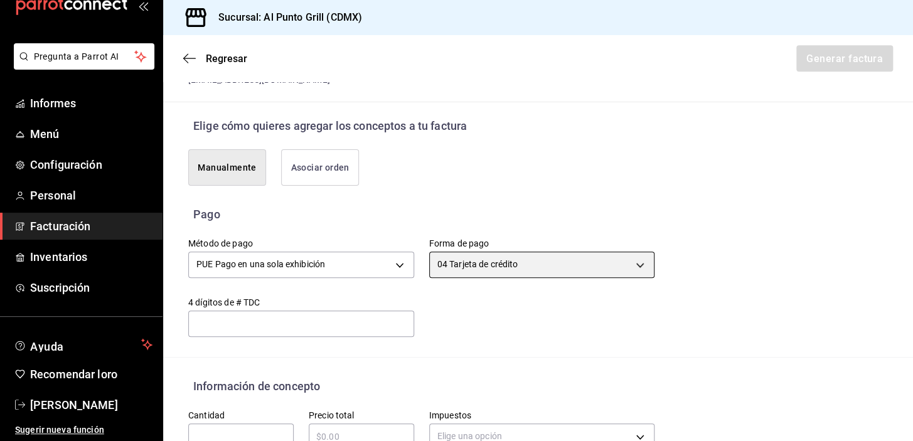
scroll to position [433, 0]
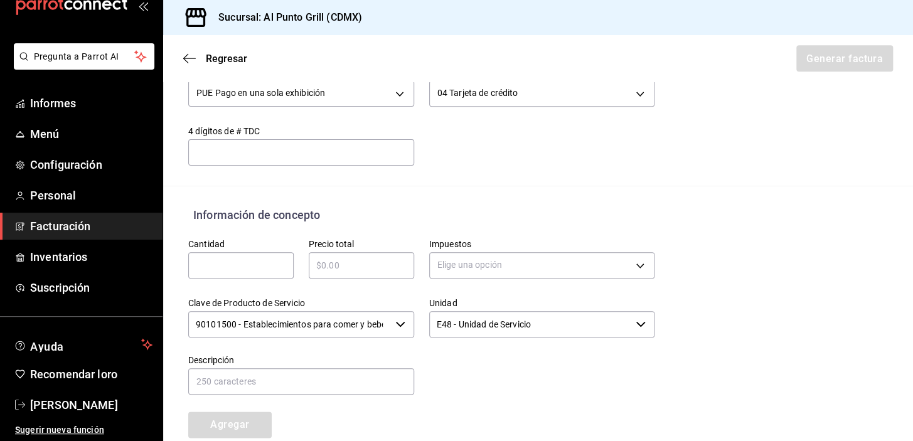
click at [209, 258] on input "text" at bounding box center [240, 265] width 105 height 15
type input "1"
click at [343, 255] on div "​" at bounding box center [361, 265] width 105 height 26
type input "$9"
type input "$3908.00"
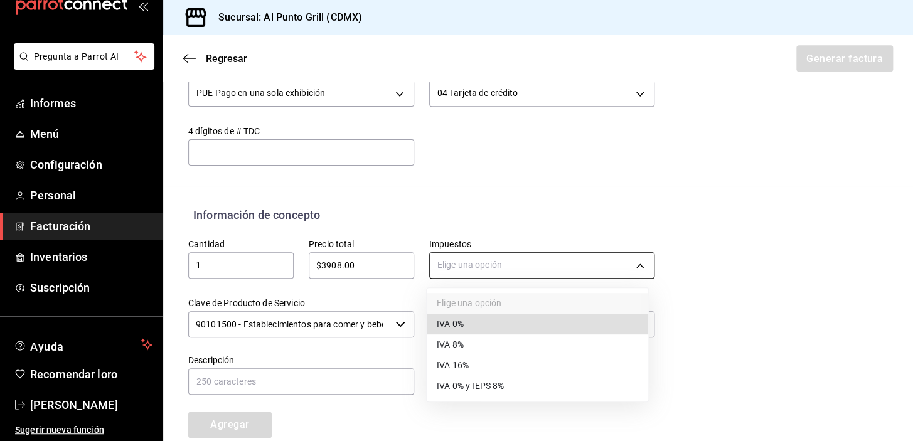
click at [458, 269] on body "Pregunta a Parrot AI Informes Menú Configuración Personal Facturación Inventari…" at bounding box center [456, 220] width 913 height 441
click at [459, 368] on font "IVA 16%" at bounding box center [453, 366] width 32 height 10
type input "IVA_16"
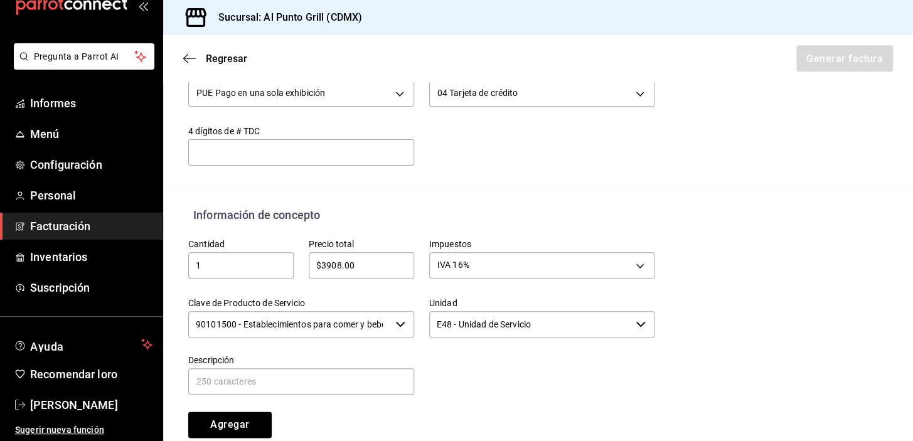
click at [341, 360] on label "Descripción" at bounding box center [301, 359] width 226 height 9
click at [315, 377] on input "text" at bounding box center [301, 381] width 226 height 26
type input "CONSUMO DE ALIMENTOS Y BEBIDAS"
click at [238, 419] on font "Agregar" at bounding box center [229, 425] width 39 height 12
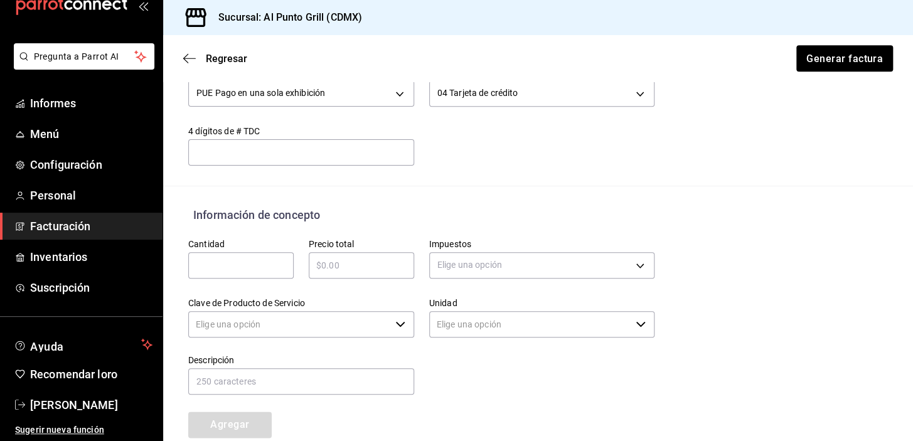
type input "90101500 - Establecimientos para comer y beber"
type input "E48 - Unidad de Servicio"
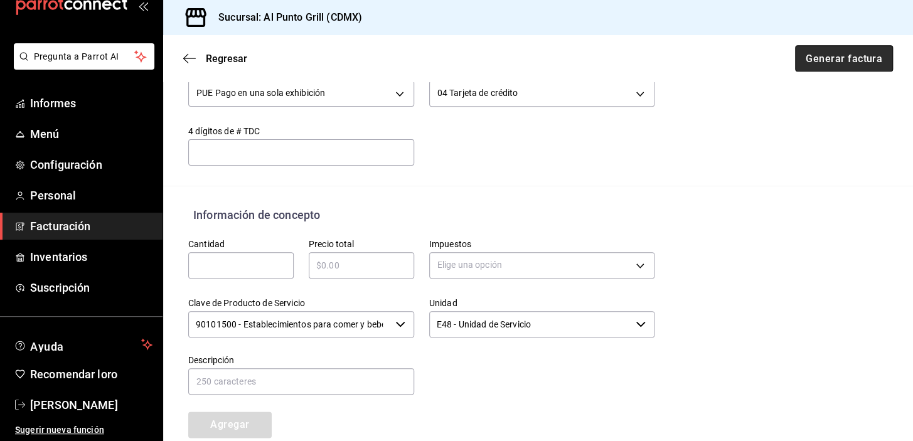
click at [833, 70] on button "Generar factura" at bounding box center [844, 58] width 98 height 26
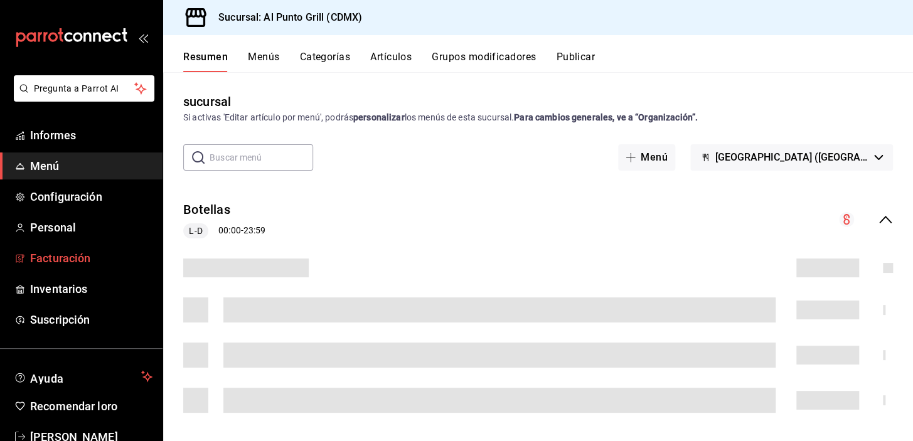
click at [85, 255] on font "Facturación" at bounding box center [60, 258] width 60 height 13
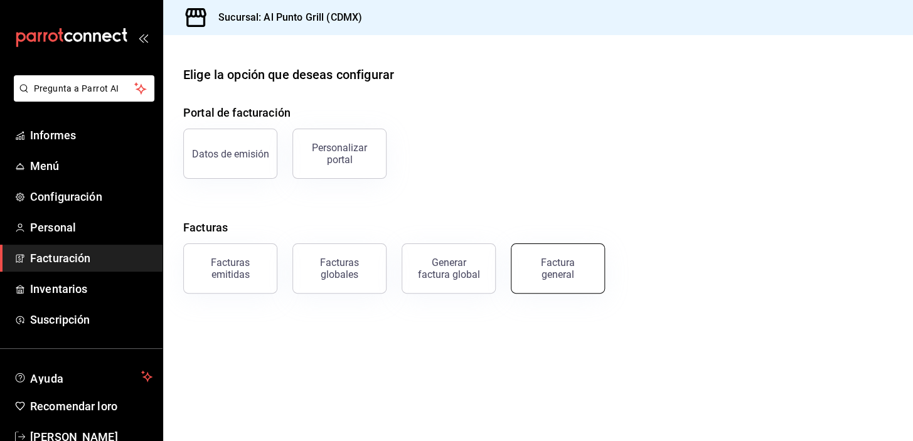
click at [561, 286] on button "Factura general" at bounding box center [558, 268] width 94 height 50
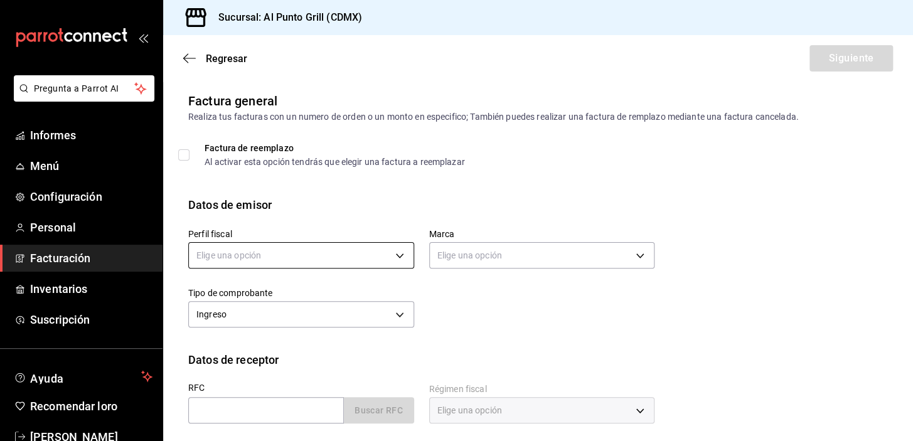
click at [268, 253] on body "Pregunta a Parrot AI Informes Menú Configuración Personal Facturación Inventari…" at bounding box center [456, 220] width 913 height 441
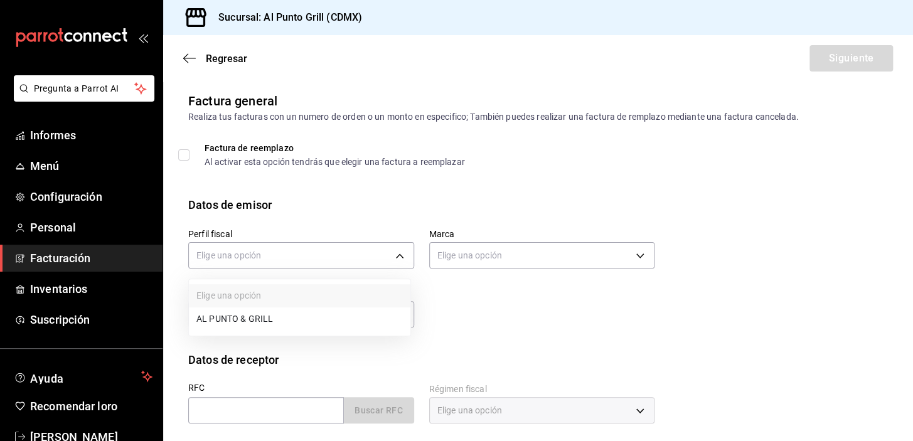
click at [228, 323] on li "AL PUNTO & GRILL" at bounding box center [300, 319] width 222 height 23
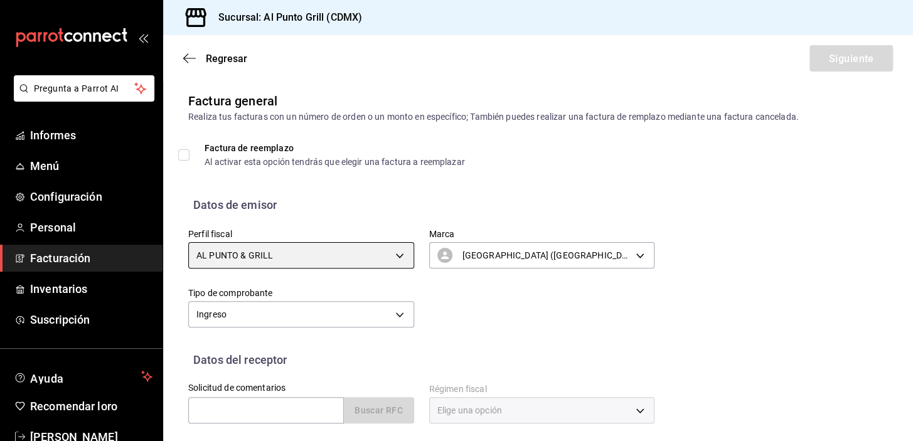
type input "711c2bc8-79b3-43e0-95de-ea7f23beadbf"
type input "359452a4-77df-4a2a-96d1-dbb27ae34e49"
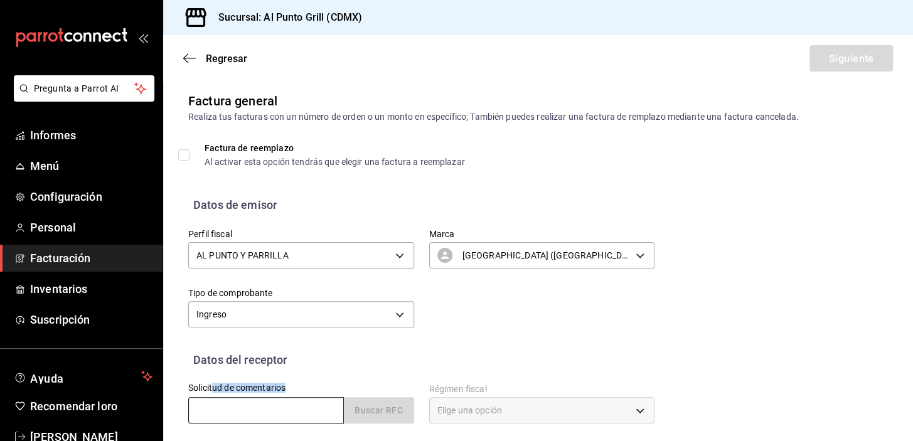
drag, startPoint x: 214, startPoint y: 390, endPoint x: 214, endPoint y: 400, distance: 10.0
click at [214, 400] on div "Solicitud de comentarios Buscar RFC" at bounding box center [301, 403] width 226 height 40
click at [208, 416] on input "text" at bounding box center [266, 410] width 156 height 26
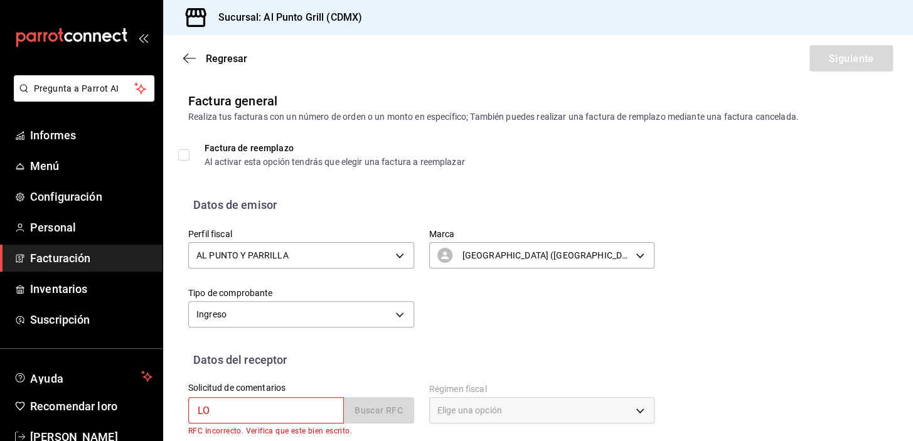
type input "L"
type input "DLO1006168N3"
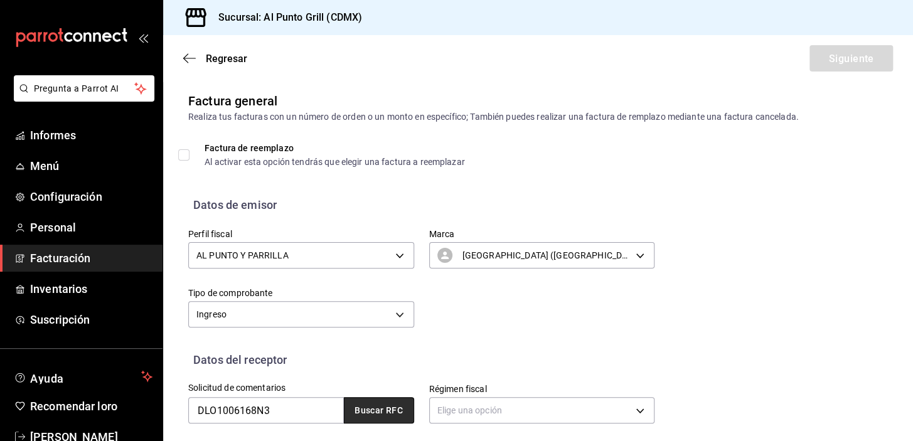
click at [368, 418] on button "Buscar RFC" at bounding box center [379, 410] width 70 height 26
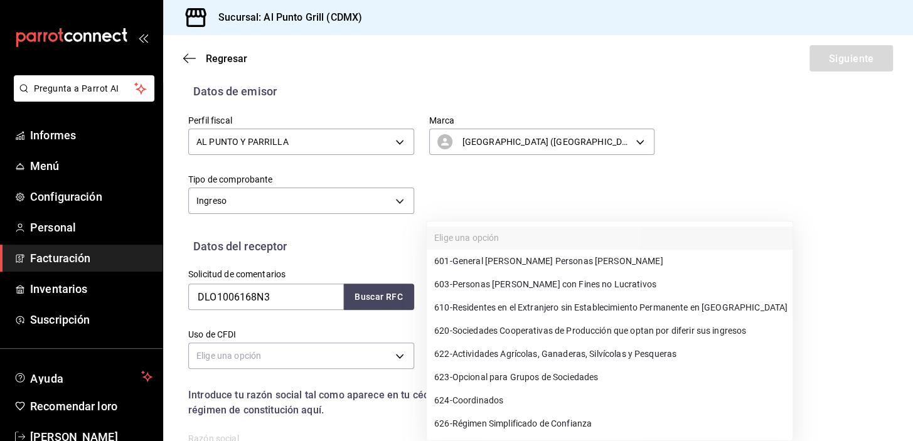
click at [470, 292] on body "Pregunta a Parrot AI Informes Menú Configuración Personal Facturación Inventari…" at bounding box center [456, 220] width 913 height 441
click at [471, 262] on font "General de Ley Personas Morales" at bounding box center [557, 262] width 211 height 10
type input "601"
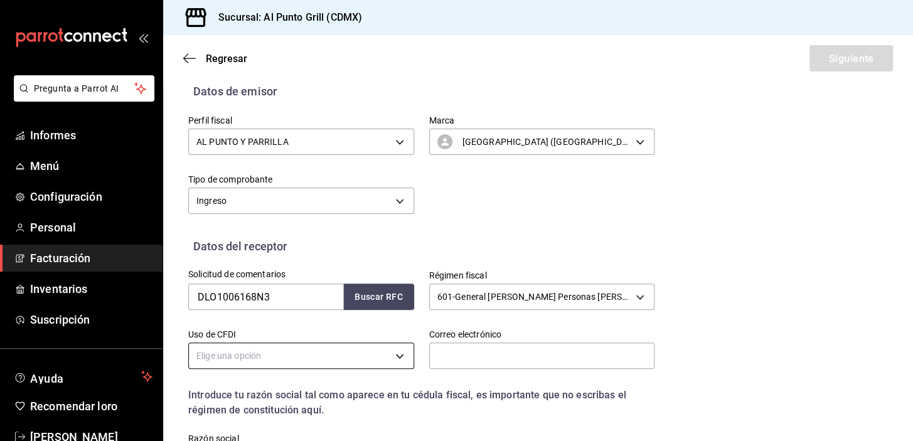
click at [351, 361] on body "Pregunta a Parrot AI Informes Menú Configuración Personal Facturación Inventari…" at bounding box center [456, 220] width 913 height 441
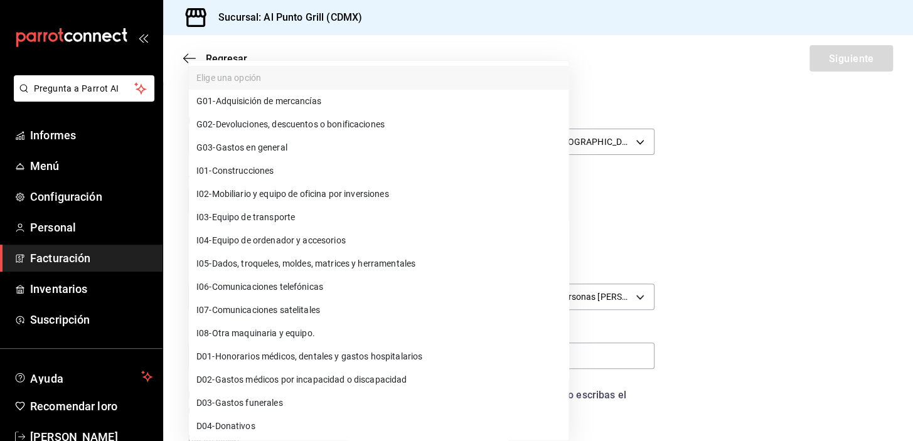
click at [256, 147] on font "Gastos en general" at bounding box center [252, 147] width 72 height 10
type input "G03"
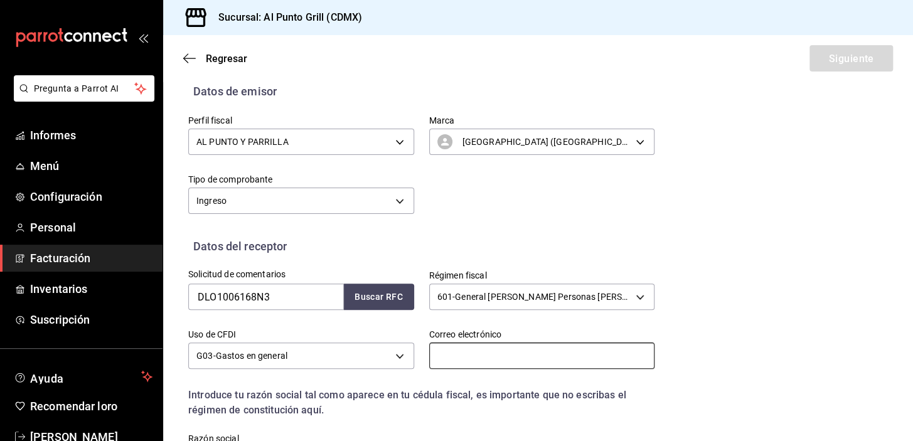
click at [446, 359] on input "text" at bounding box center [542, 356] width 226 height 26
type input "alpunto.grill04@gmail.com"
type input "54769"
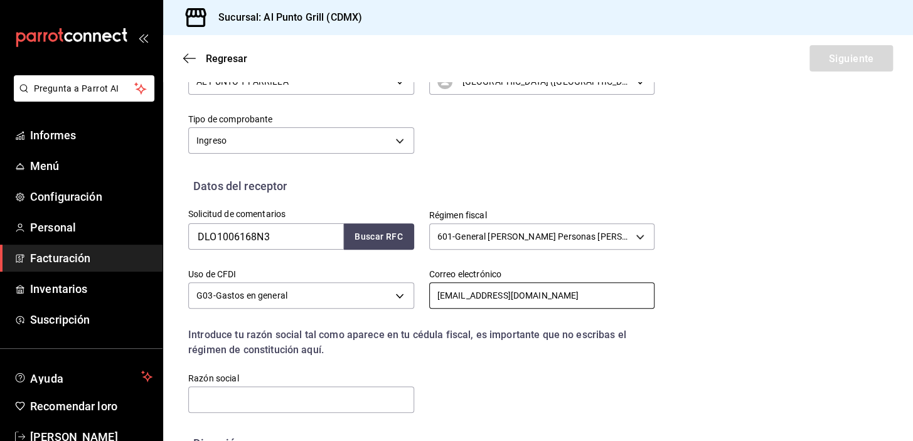
scroll to position [262, 0]
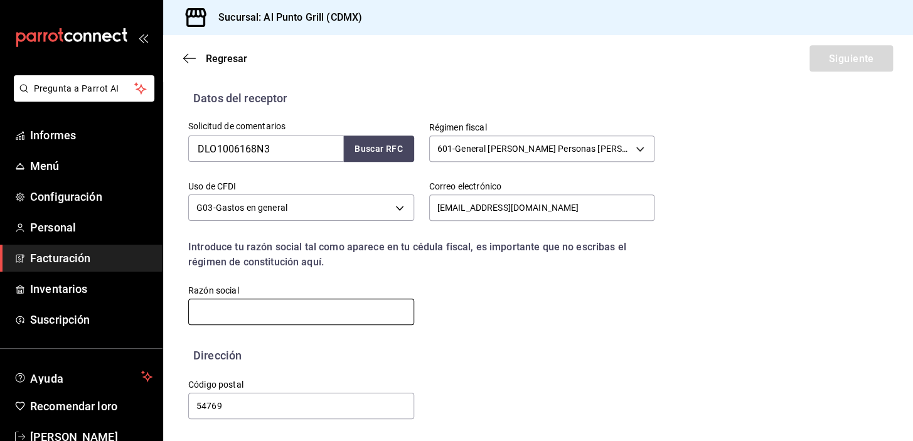
click at [287, 310] on input "text" at bounding box center [301, 312] width 226 height 26
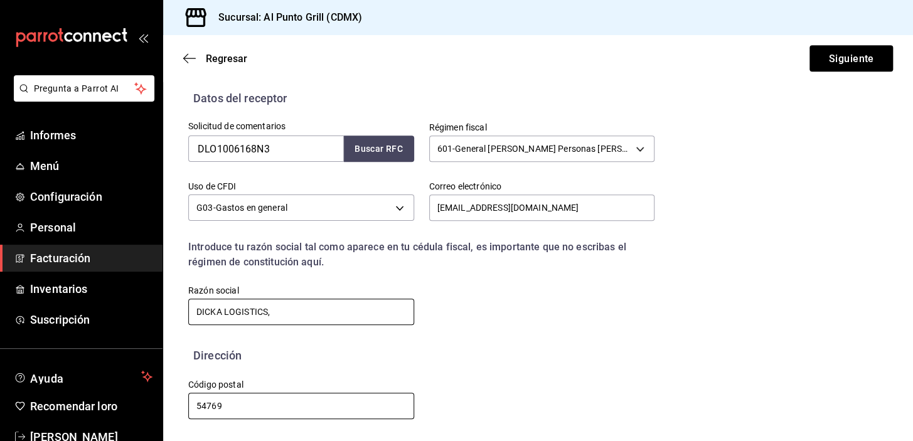
type input "DICKA LOGISTICS,"
drag, startPoint x: 216, startPoint y: 407, endPoint x: 178, endPoint y: 411, distance: 37.9
click at [178, 411] on div "Código postal 54769" at bounding box center [293, 392] width 241 height 57
type input "66267"
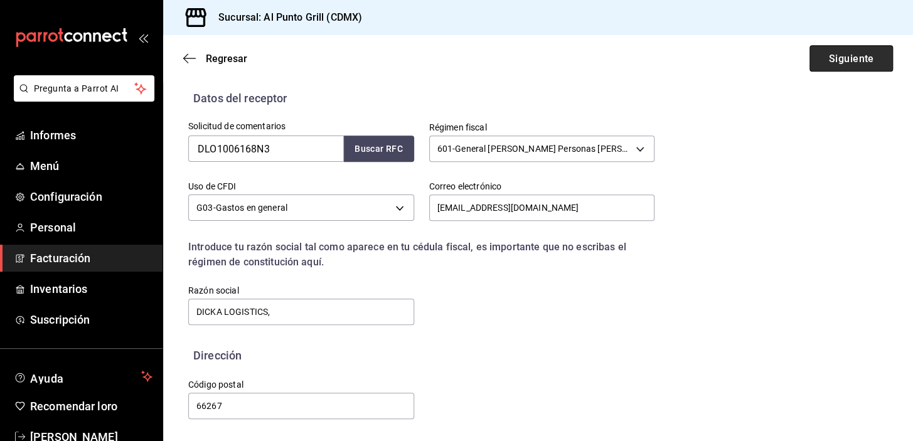
click at [833, 53] on font "Siguiente" at bounding box center [850, 58] width 45 height 12
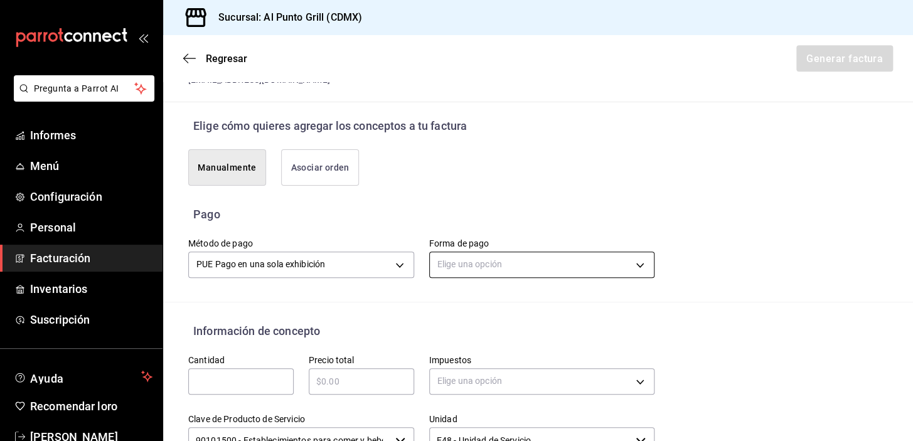
click at [522, 264] on body "Pregunta a Parrot AI Informes Menú Configuración Personal Facturación Inventari…" at bounding box center [456, 220] width 913 height 441
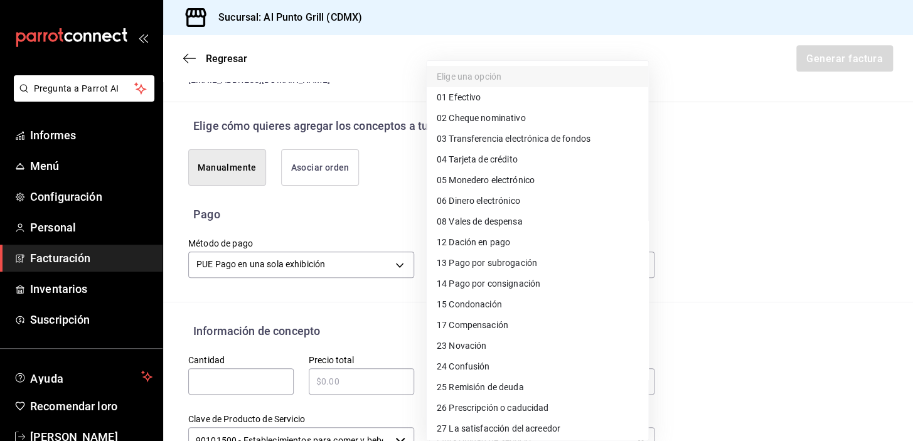
click at [490, 163] on font "Tarjeta de crédito" at bounding box center [483, 159] width 68 height 10
type input "04"
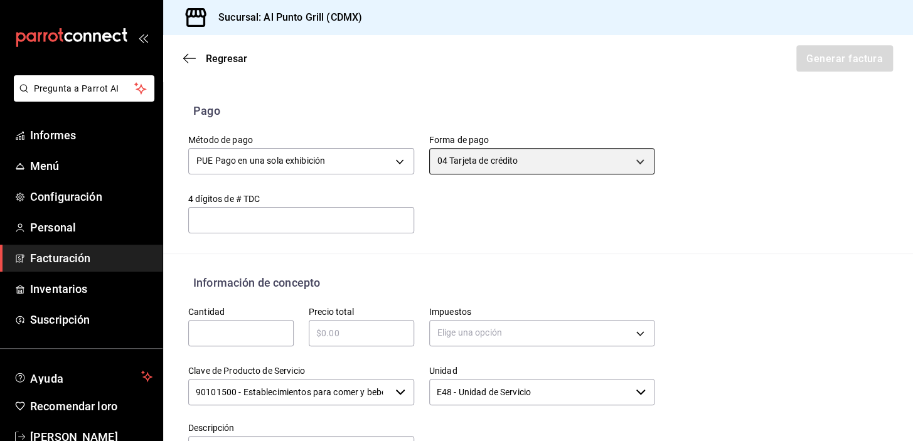
scroll to position [433, 0]
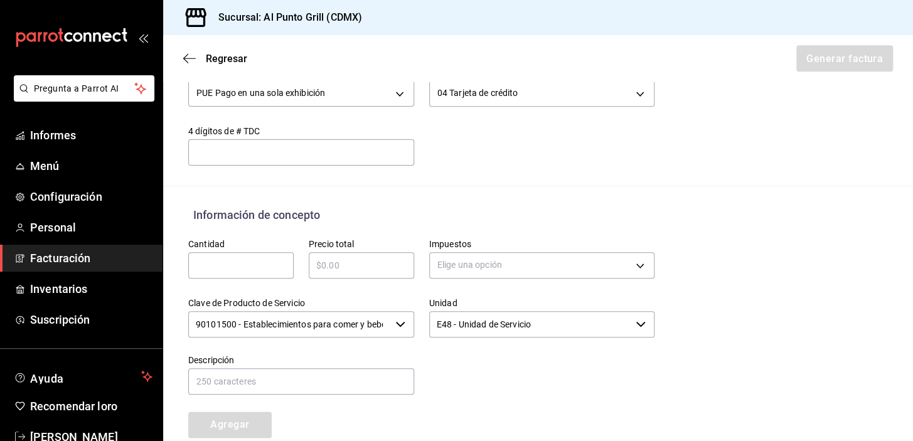
click at [223, 265] on input "text" at bounding box center [240, 265] width 105 height 15
type input "1"
click at [328, 261] on input "text" at bounding box center [361, 265] width 105 height 15
type input "$3908.00"
click at [484, 264] on body "Pregunta a Parrot AI Informes Menú Configuración Personal Facturación Inventari…" at bounding box center [456, 220] width 913 height 441
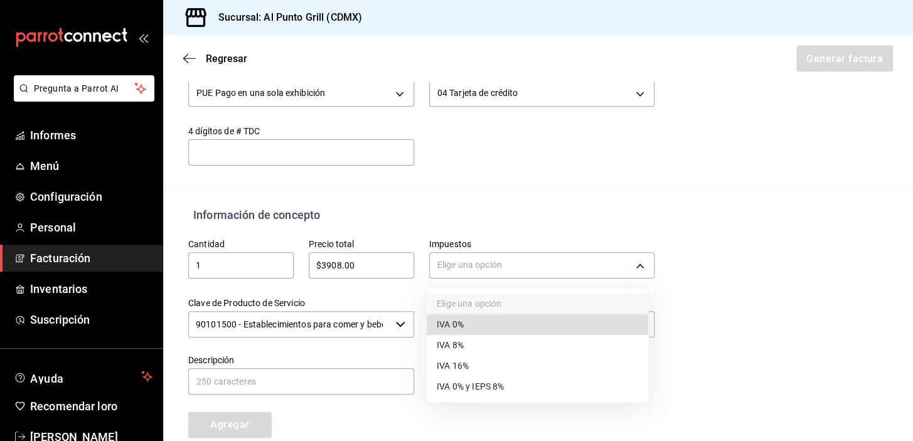
click at [455, 358] on li "IVA 16%" at bounding box center [538, 366] width 222 height 21
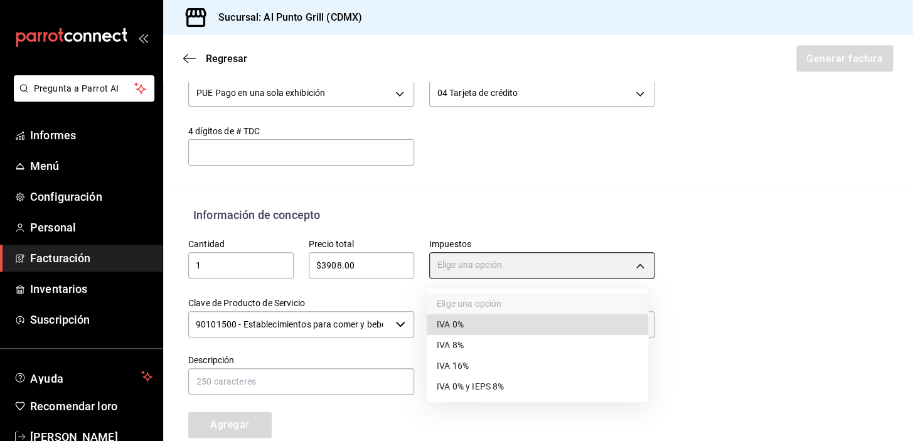
type input "IVA_16"
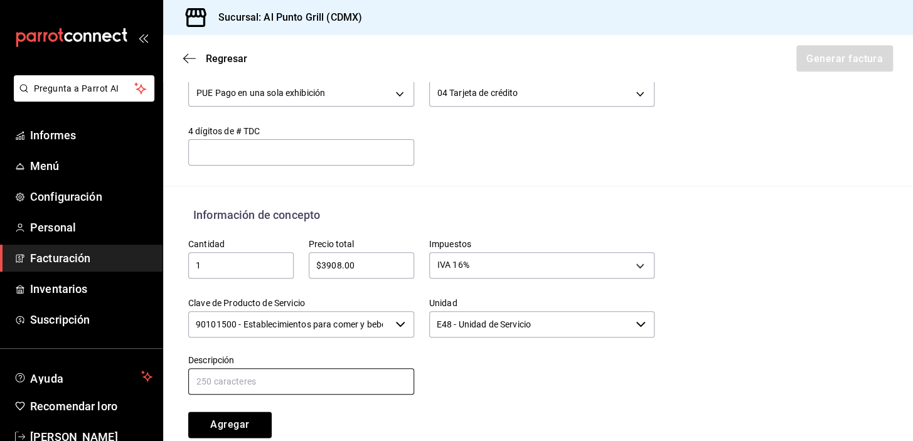
click at [290, 379] on input "text" at bounding box center [301, 381] width 226 height 26
type input "CONSUMO DE ALIMENTOS Y BEBIDAS"
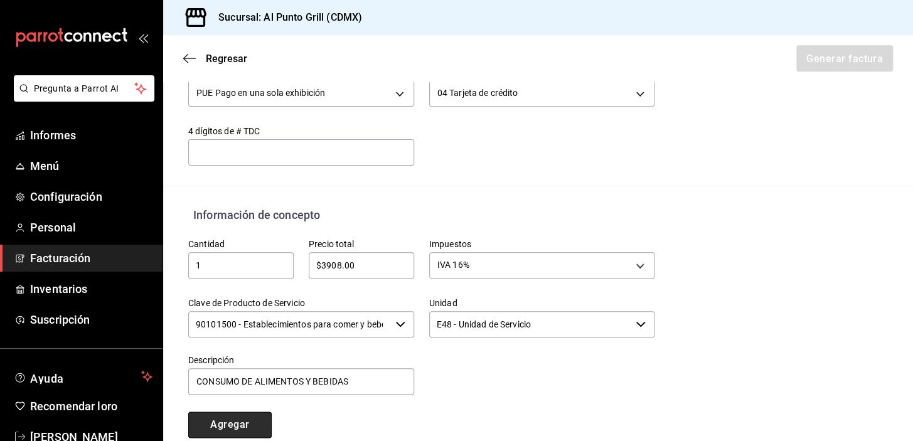
click at [238, 423] on font "Agregar" at bounding box center [229, 425] width 39 height 12
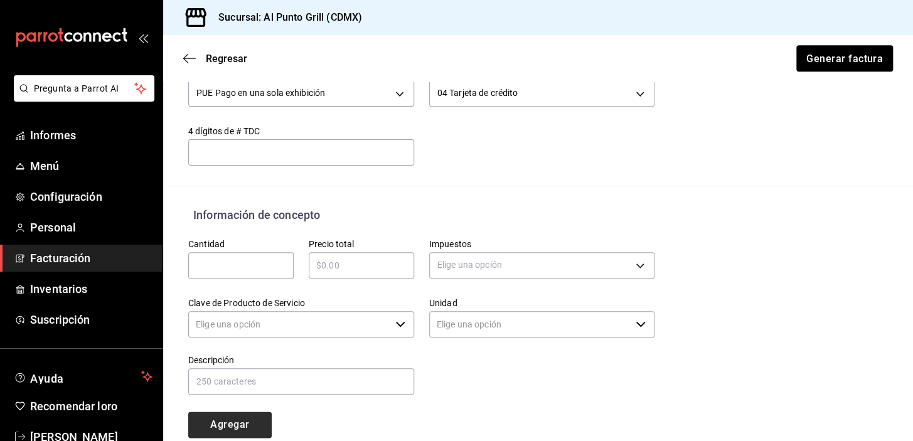
type input "90101500 - Establecimientos para comer y beber"
type input "E48 - Unidad de Servicio"
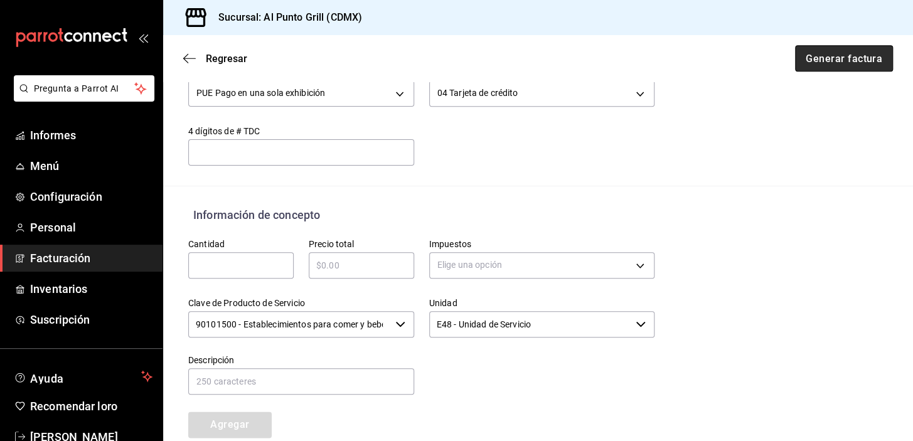
click at [832, 61] on font "Generar factura" at bounding box center [844, 58] width 77 height 12
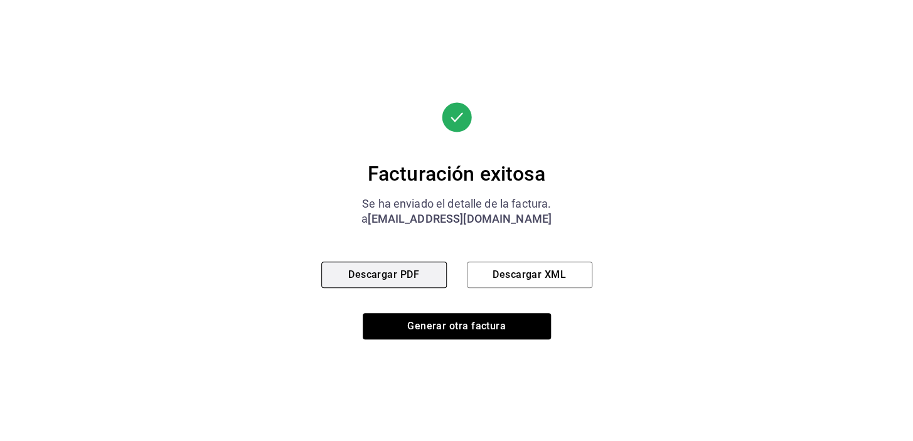
click at [420, 267] on button "Descargar PDF" at bounding box center [384, 275] width 126 height 26
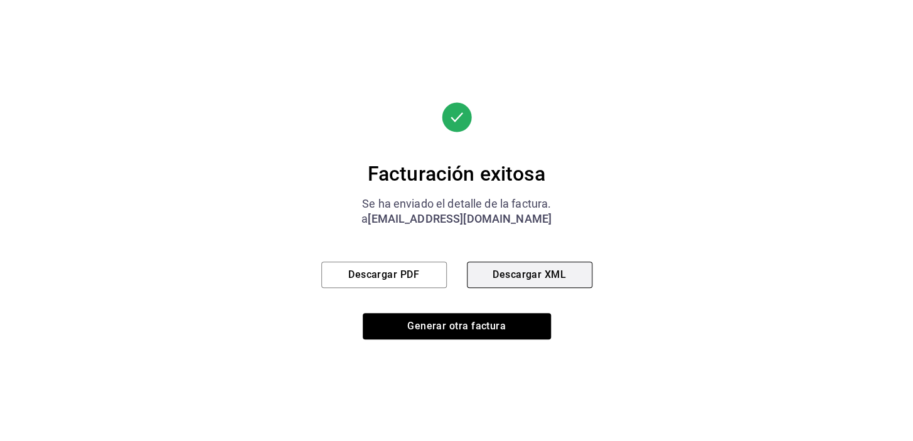
click at [503, 275] on font "Descargar XML" at bounding box center [529, 275] width 73 height 12
click at [575, 272] on button "Descargar XML" at bounding box center [530, 275] width 126 height 26
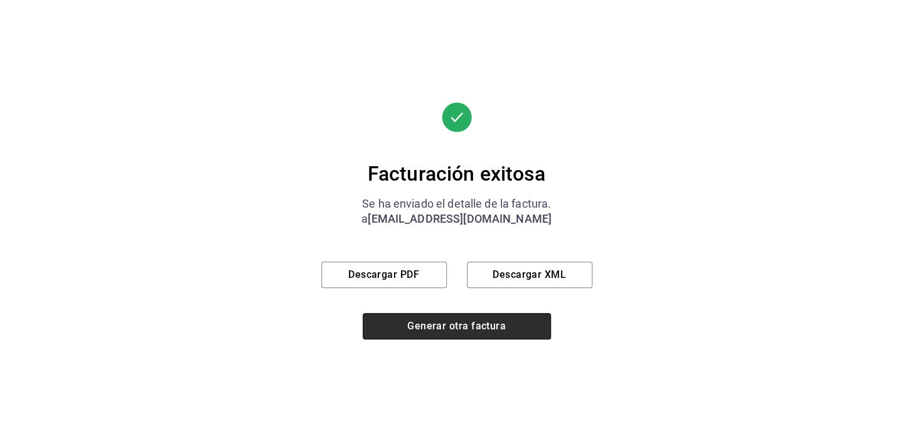
click at [434, 326] on font "Generar otra factura" at bounding box center [456, 326] width 99 height 12
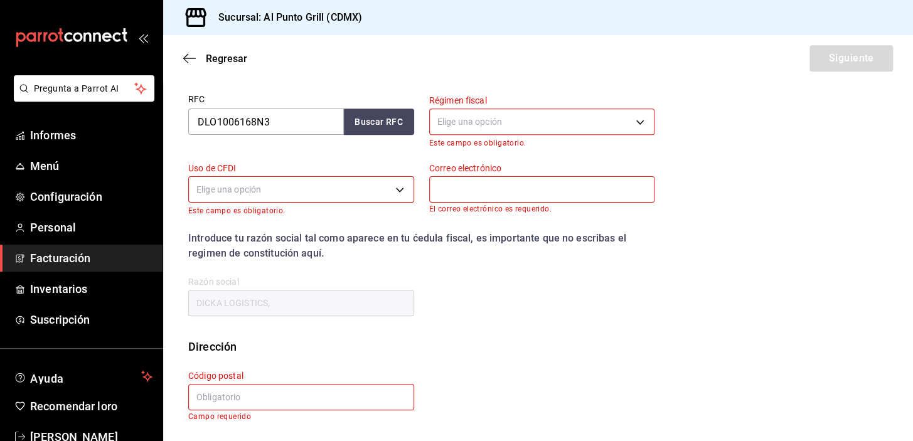
scroll to position [159, 0]
